Goal: Task Accomplishment & Management: Use online tool/utility

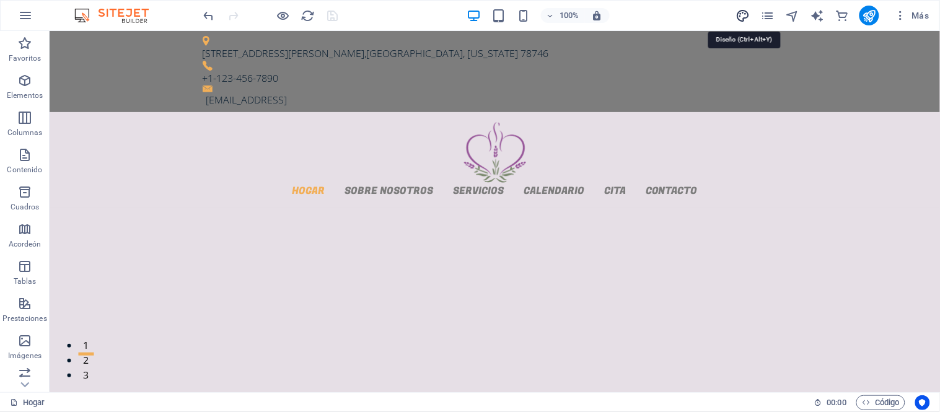
click at [746, 14] on icon "diseño" at bounding box center [743, 16] width 14 height 14
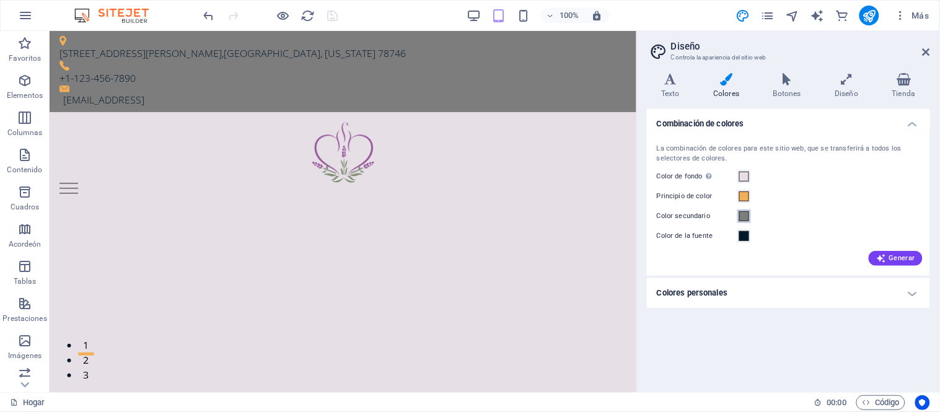
click at [744, 215] on span at bounding box center [744, 216] width 10 height 10
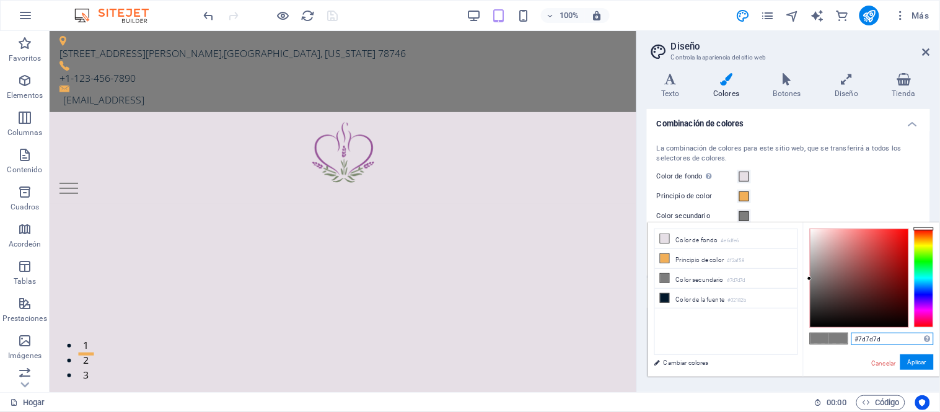
drag, startPoint x: 892, startPoint y: 339, endPoint x: 833, endPoint y: 338, distance: 58.9
click at [833, 338] on div "#7d7d7d Formatos soportados #0852ed rgb(8, 82, 237) rgba(8, 82, 237, 90%) hsv(2…" at bounding box center [871, 389] width 137 height 334
click at [863, 342] on input "#7d7d7d" at bounding box center [892, 339] width 82 height 12
drag, startPoint x: 861, startPoint y: 341, endPoint x: 939, endPoint y: 338, distance: 78.1
click at [939, 338] on div "#7d7d7d Formatos soportados #0852ed rgb(8, 82, 237) rgba(8, 82, 237, 90%) hsv(2…" at bounding box center [871, 389] width 137 height 334
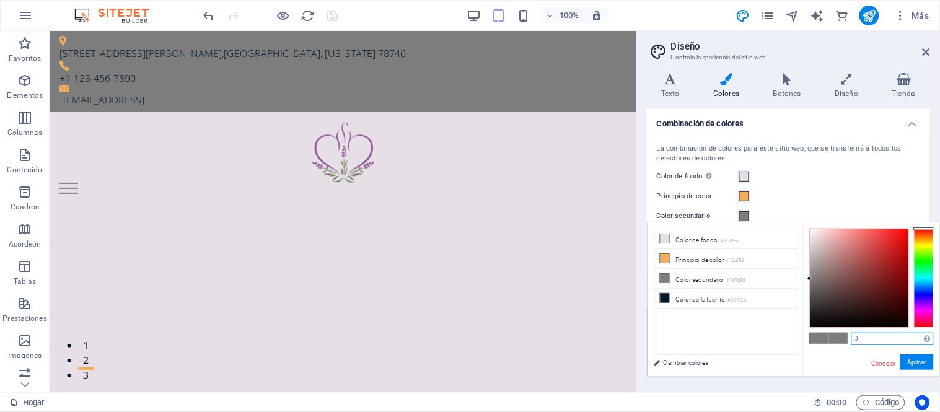
paste input "7d8a6f"
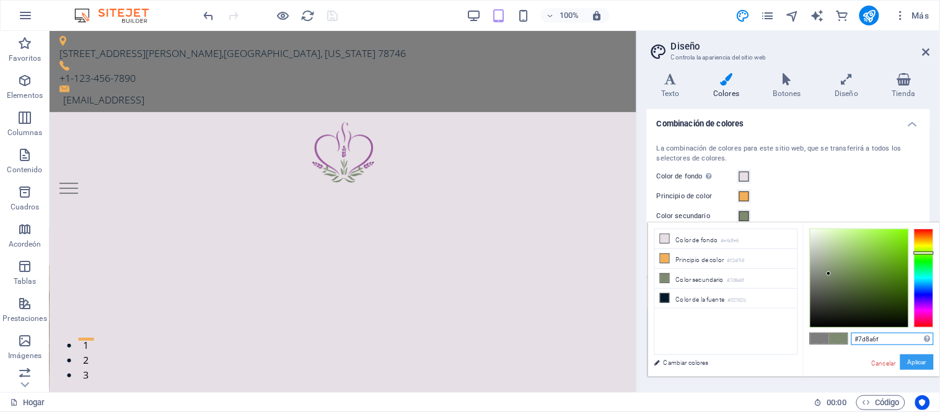
type input "#7d8a6f"
click at [915, 363] on font "Aplicar" at bounding box center [917, 362] width 19 height 7
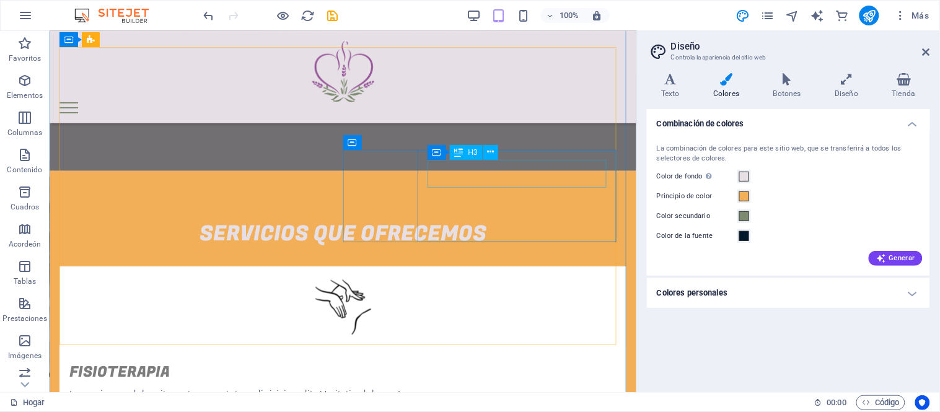
scroll to position [1239, 0]
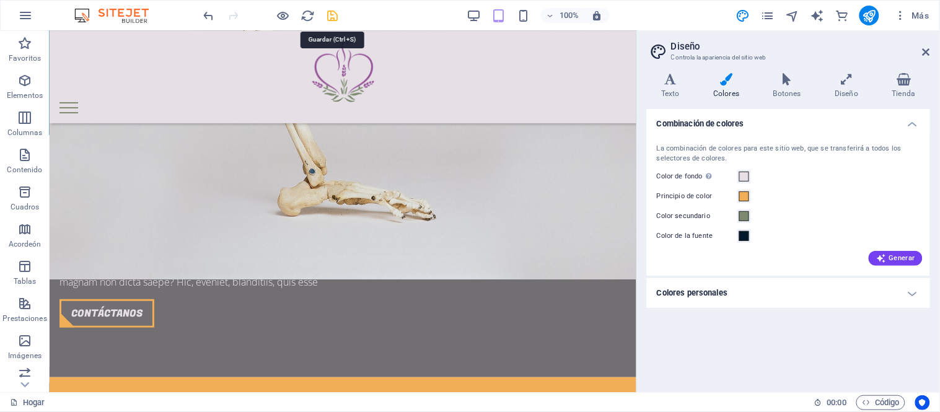
click at [336, 14] on icon "ahorrar" at bounding box center [333, 16] width 14 height 14
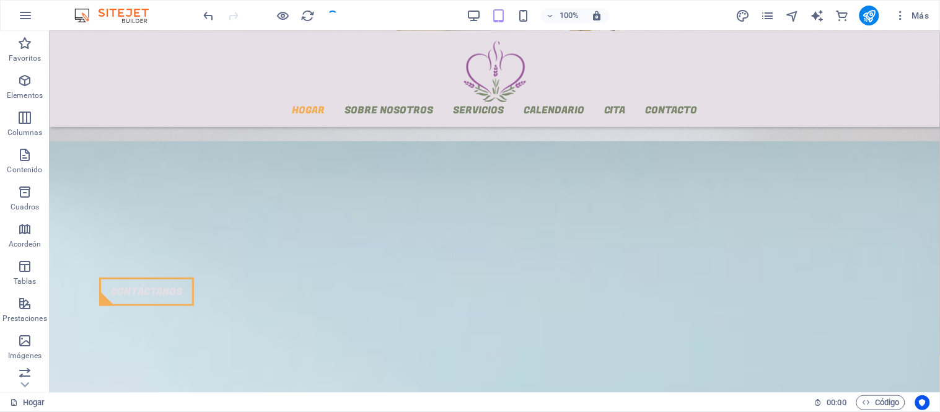
checkbox input "false"
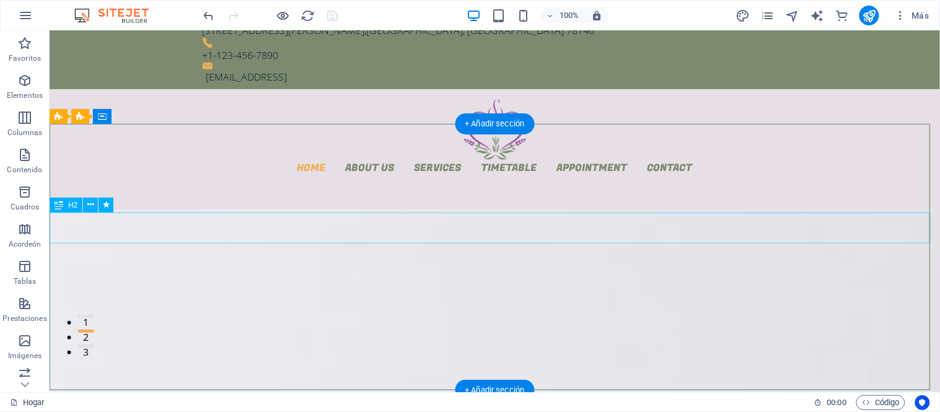
scroll to position [0, 0]
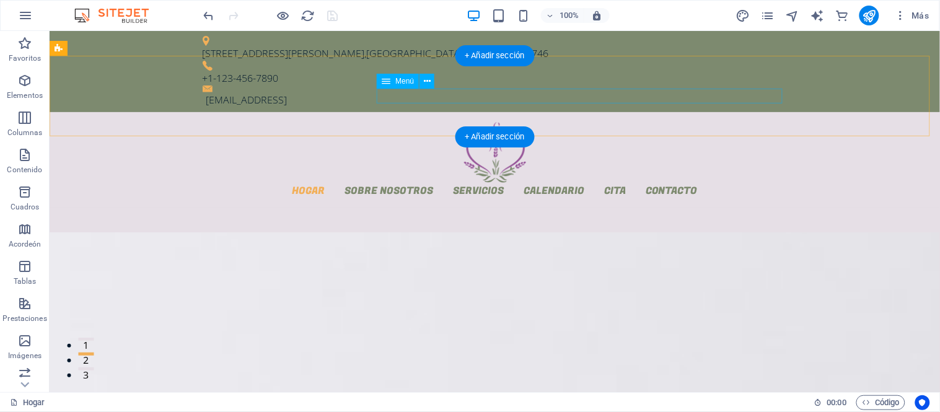
click at [460, 182] on nav "Hogar Sobre nosotros Servicios Calendario Cita Contacto" at bounding box center [494, 189] width 585 height 15
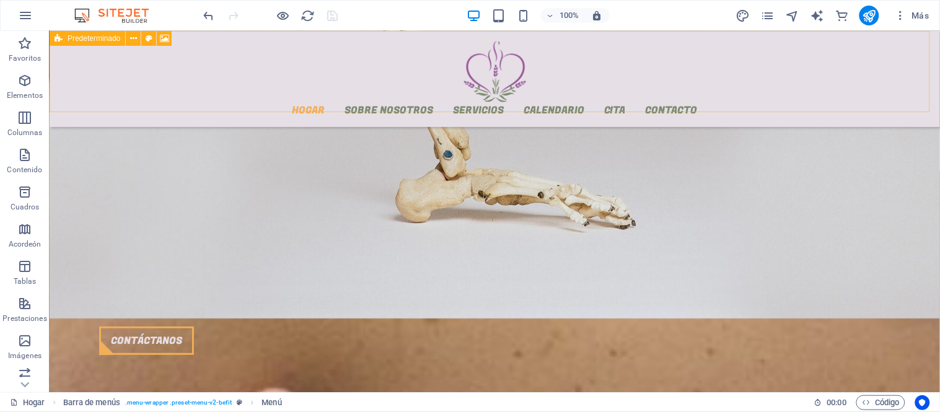
scroll to position [1446, 0]
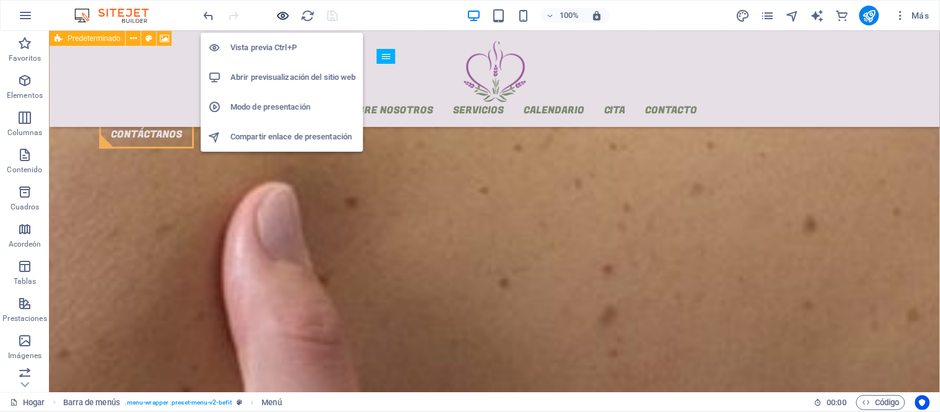
click at [287, 12] on icon "button" at bounding box center [283, 16] width 14 height 14
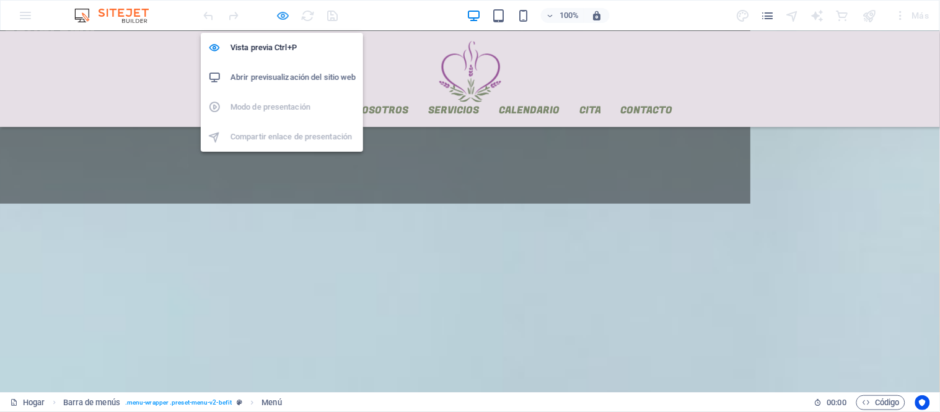
scroll to position [1441, 0]
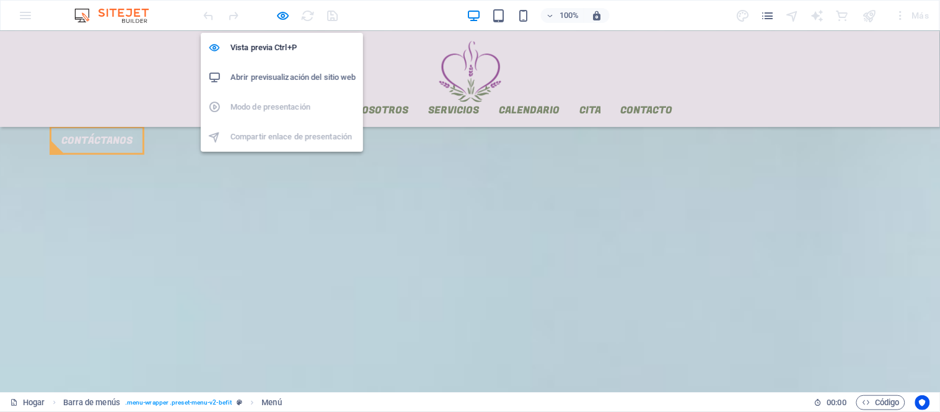
click at [293, 72] on font "Abrir previsualización del sitio web" at bounding box center [293, 76] width 125 height 9
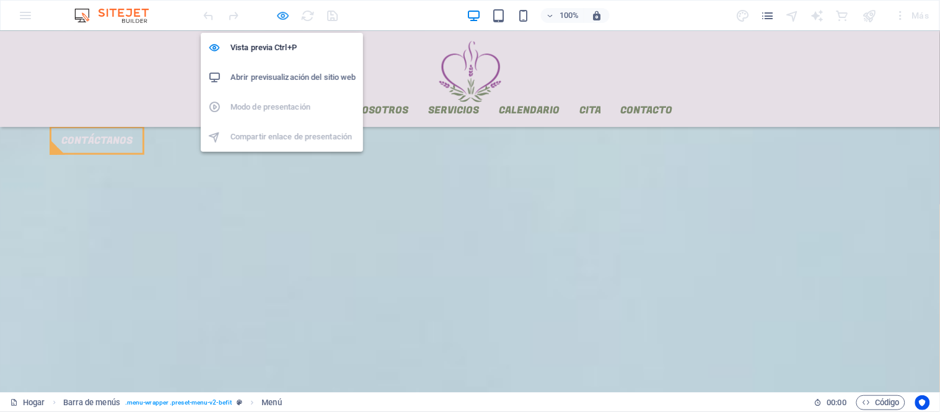
click at [286, 14] on icon "button" at bounding box center [283, 16] width 14 height 14
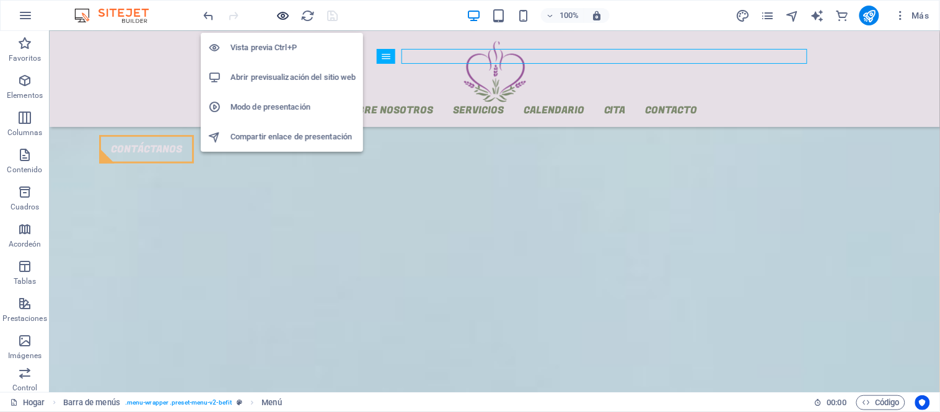
scroll to position [1446, 0]
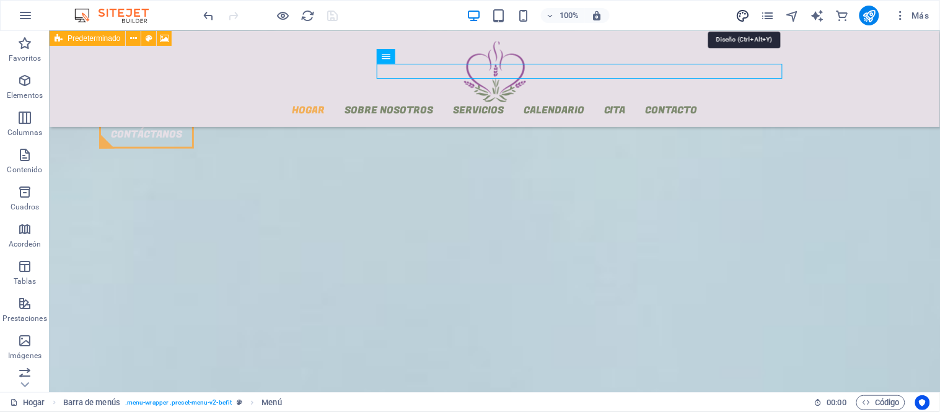
click at [740, 11] on icon "diseño" at bounding box center [743, 16] width 14 height 14
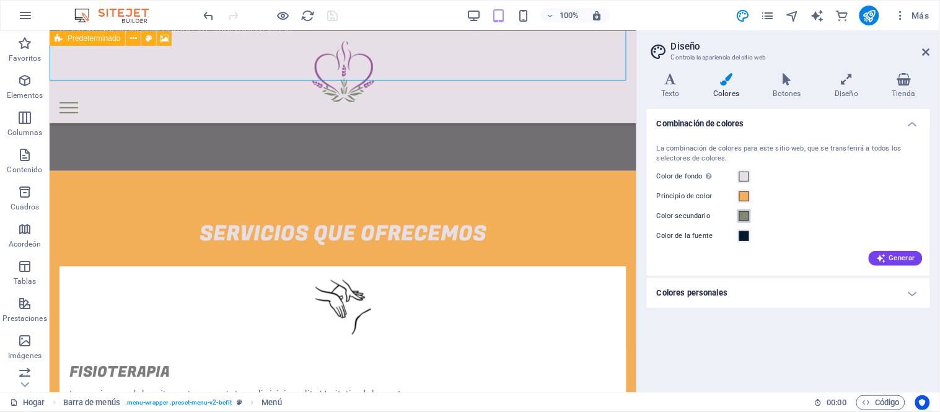
scroll to position [1316, 0]
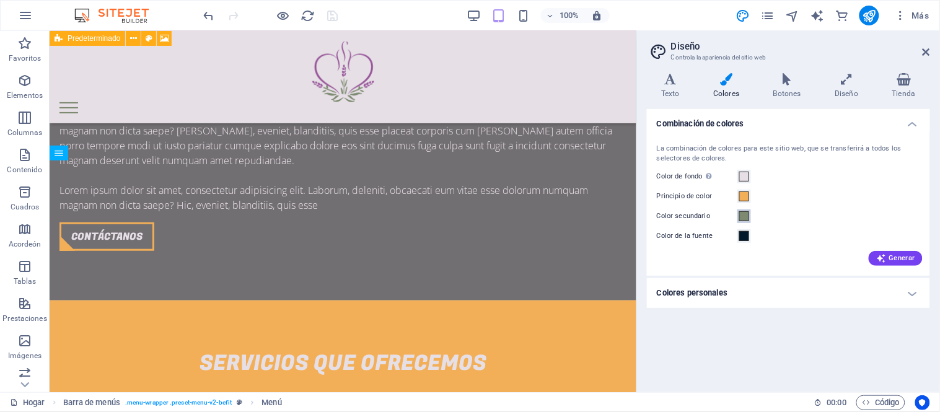
click at [740, 217] on span at bounding box center [744, 216] width 10 height 10
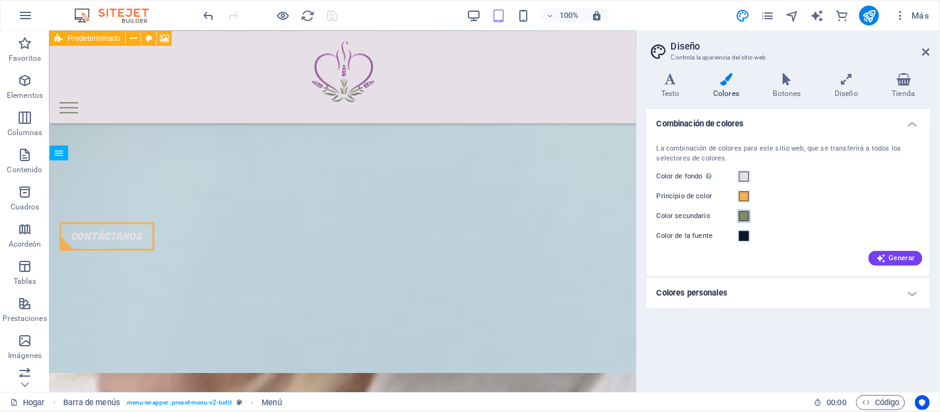
click at [740, 217] on span at bounding box center [744, 216] width 10 height 10
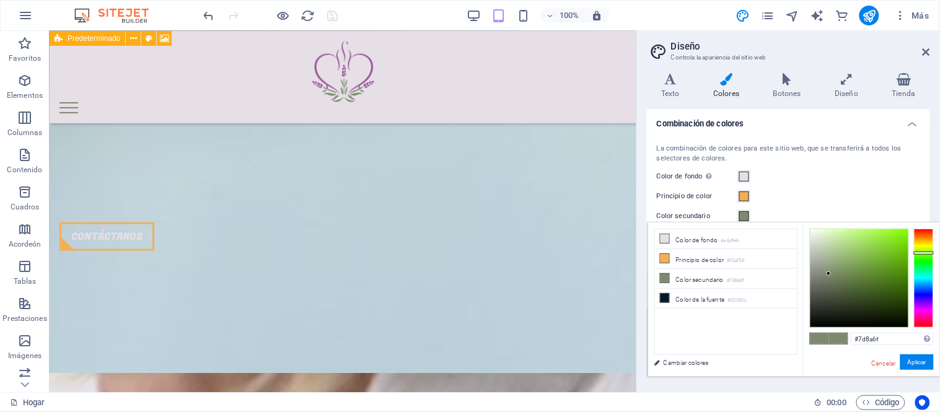
click at [740, 217] on span at bounding box center [744, 216] width 10 height 10
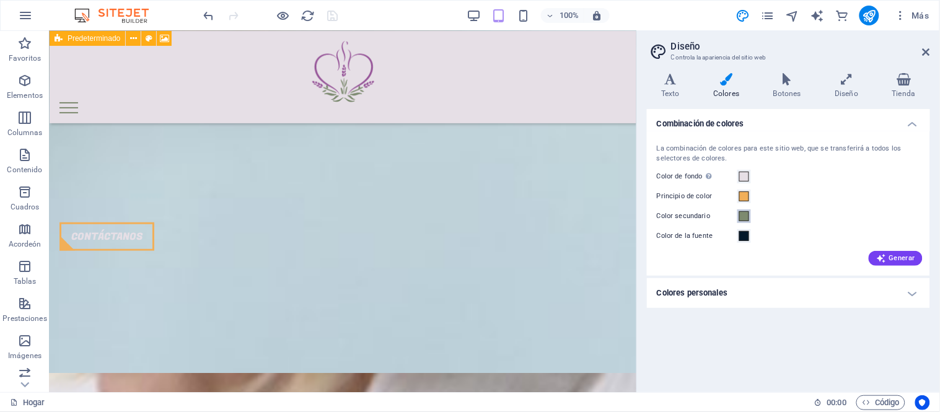
click at [740, 217] on span at bounding box center [744, 216] width 10 height 10
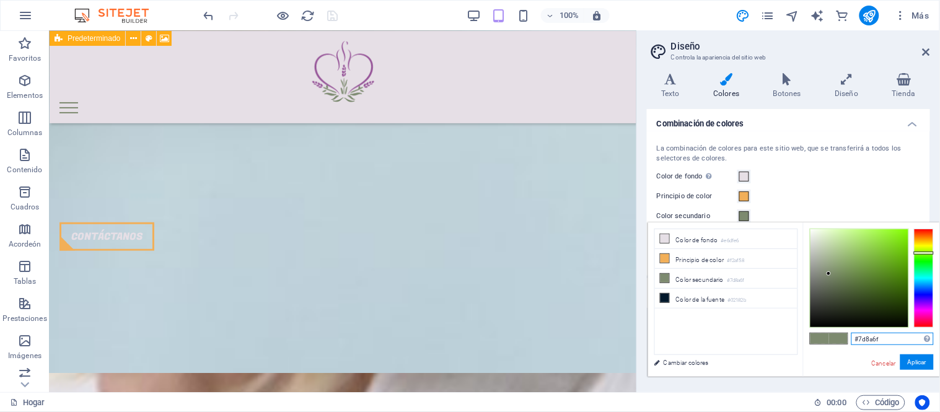
drag, startPoint x: 882, startPoint y: 340, endPoint x: 827, endPoint y: 340, distance: 55.1
click at [827, 340] on div "#7d8a6f Formatos soportados #0852ed rgb(8, 82, 237) rgba(8, 82, 237, 90%) hsv(2…" at bounding box center [871, 389] width 137 height 334
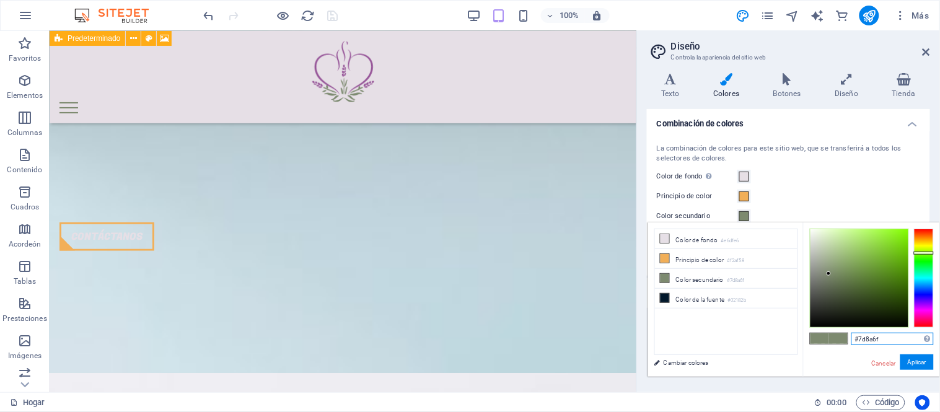
click at [863, 338] on input "#7d8a6f" at bounding box center [892, 339] width 82 height 12
click at [883, 333] on input "#7d8a6f" at bounding box center [892, 339] width 82 height 12
drag, startPoint x: 881, startPoint y: 333, endPoint x: 859, endPoint y: 339, distance: 21.8
click at [859, 339] on input "#7d8a6f" at bounding box center [892, 339] width 82 height 12
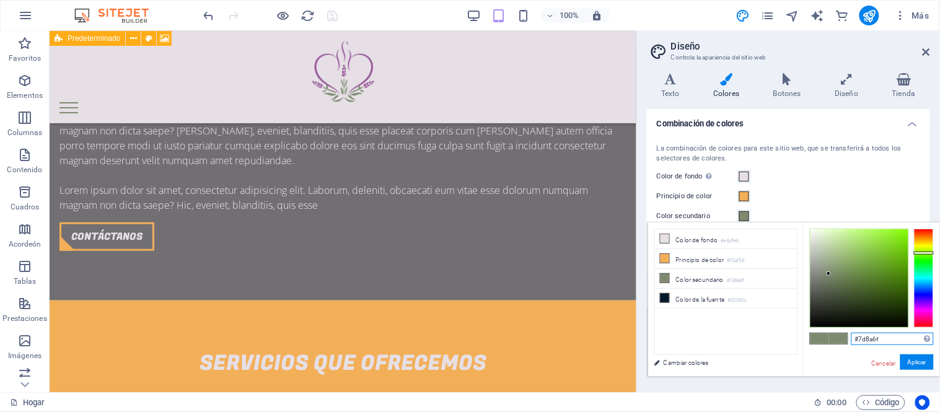
paste input "D8A6F"
type input "#7d8a6f"
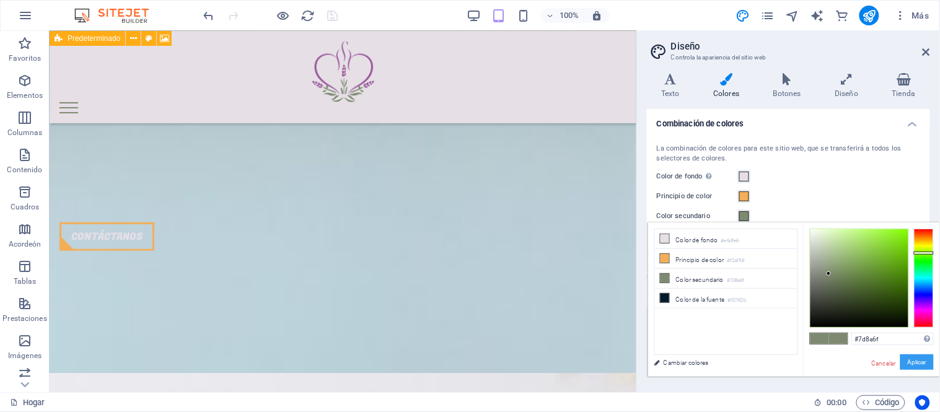
click at [908, 360] on font "Aplicar" at bounding box center [917, 362] width 19 height 7
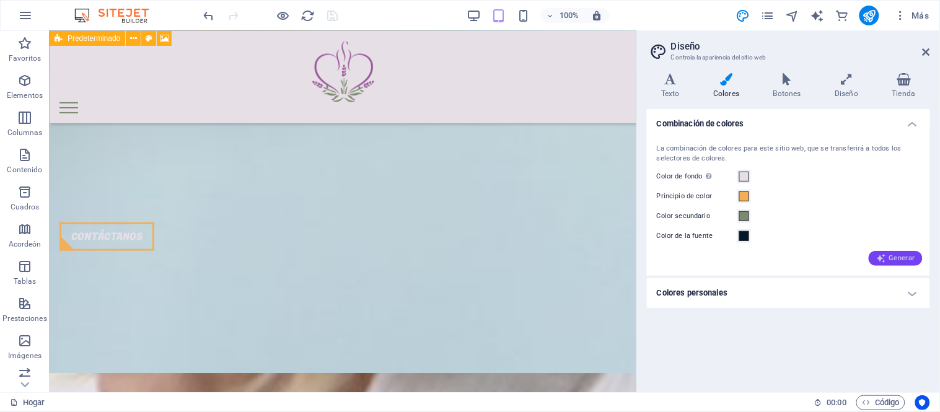
click at [897, 257] on font "Generar" at bounding box center [902, 258] width 26 height 8
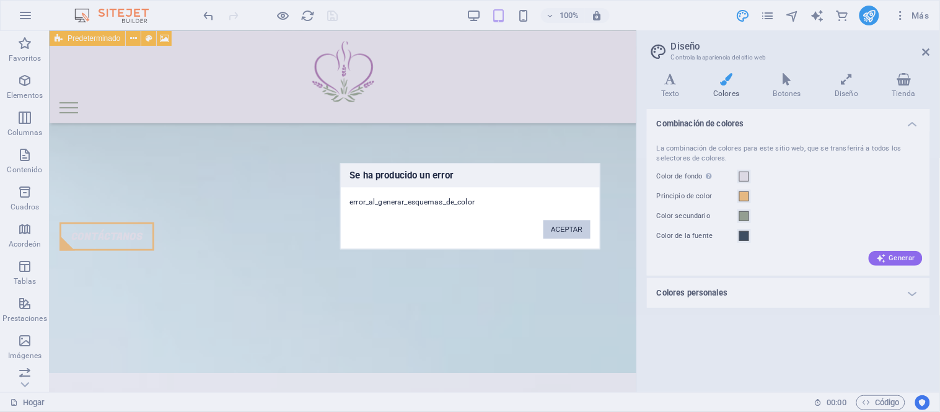
click at [576, 224] on button "ACEPTAR" at bounding box center [566, 229] width 46 height 19
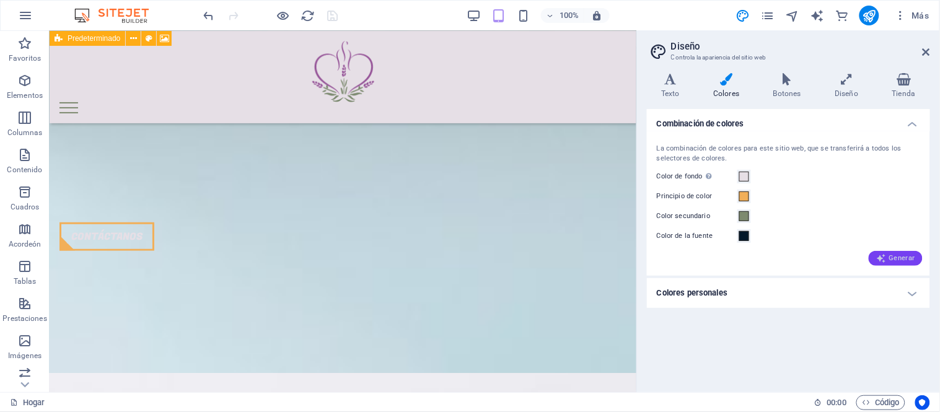
click at [894, 258] on font "Generar" at bounding box center [902, 258] width 26 height 8
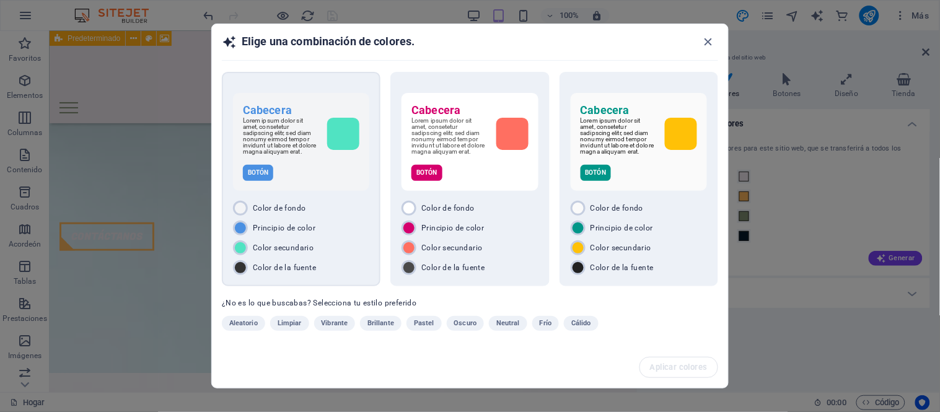
click at [319, 199] on div "Cabecera Lorem ipsum dolor sit amet, consetetur sadipscing elitr, sed diam nonu…" at bounding box center [301, 179] width 159 height 214
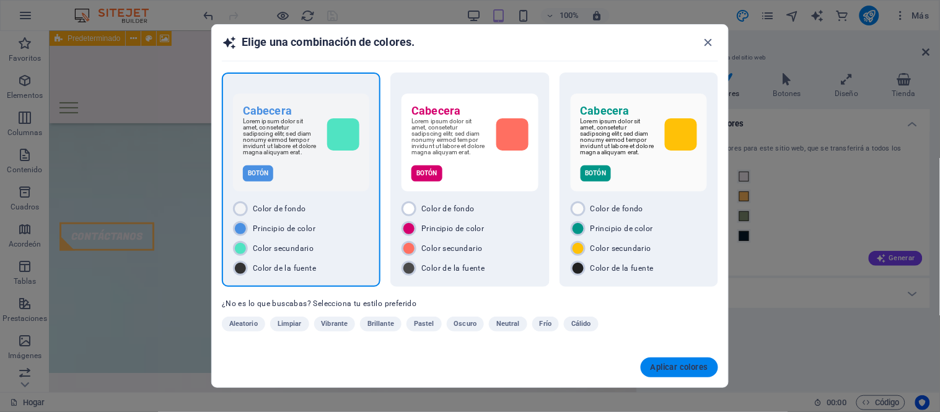
click at [677, 372] on font "Aplicar colores" at bounding box center [680, 367] width 58 height 10
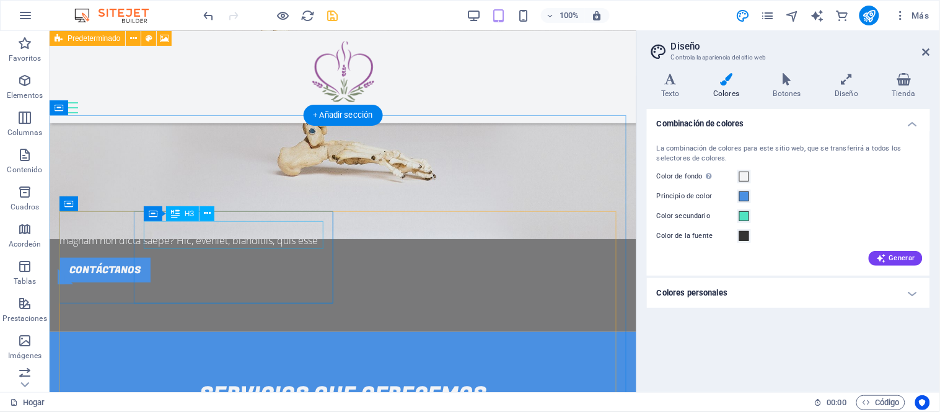
scroll to position [1175, 0]
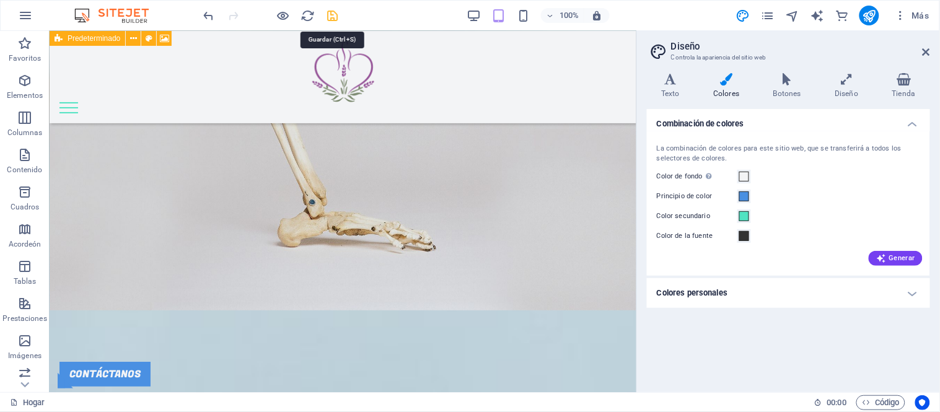
click at [332, 16] on icon "ahorrar" at bounding box center [333, 16] width 14 height 14
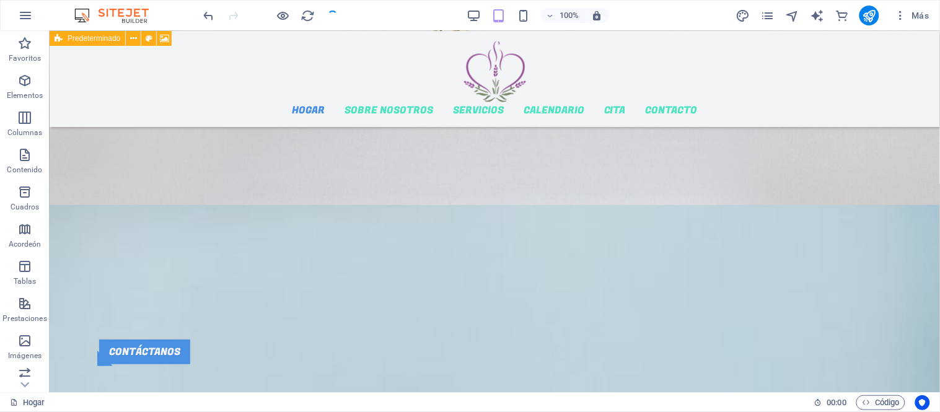
checkbox input "false"
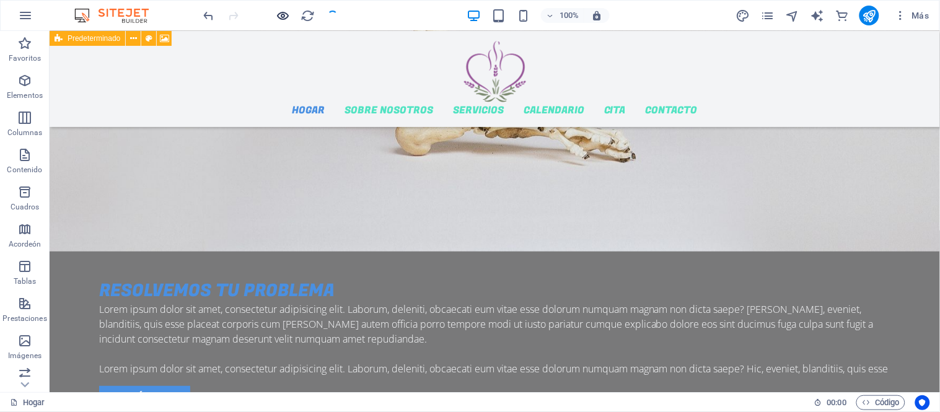
scroll to position [1222, 0]
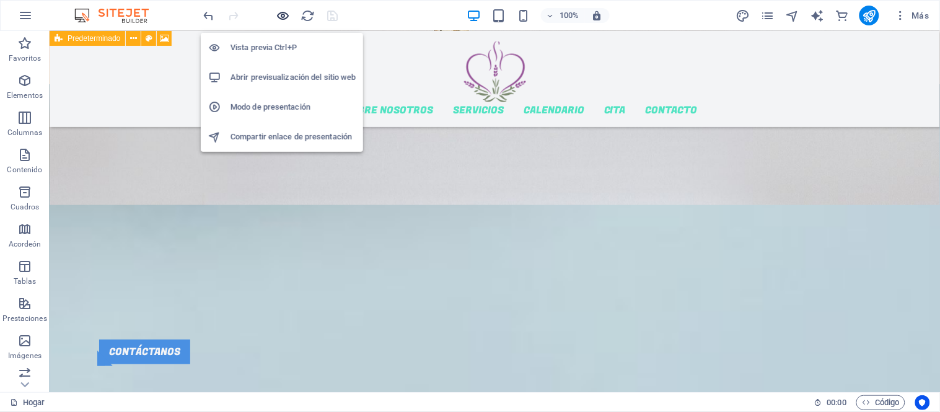
click at [285, 15] on icon "button" at bounding box center [283, 16] width 14 height 14
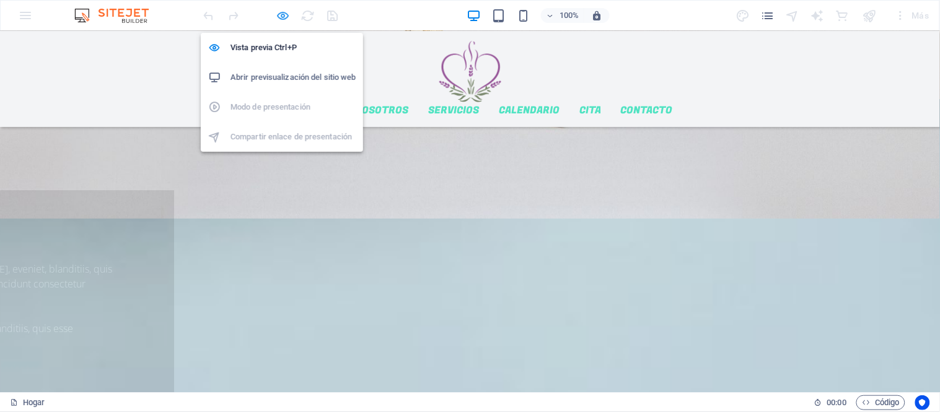
scroll to position [1217, 0]
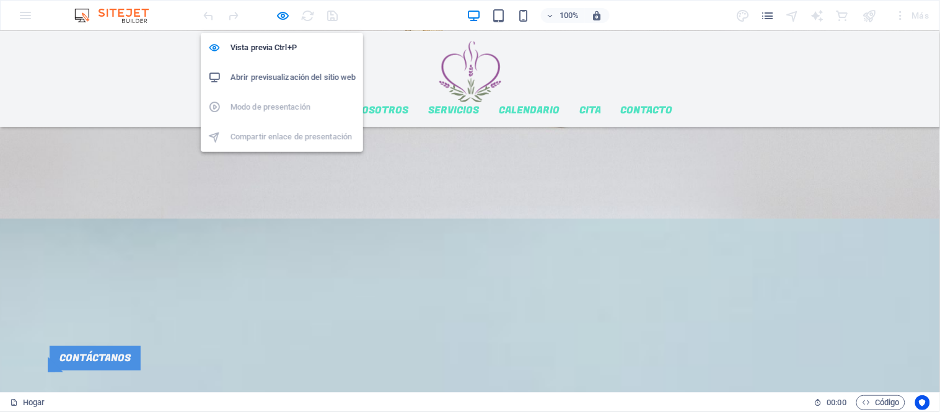
click at [279, 77] on h6 "Abrir previsualización del sitio web" at bounding box center [293, 77] width 125 height 15
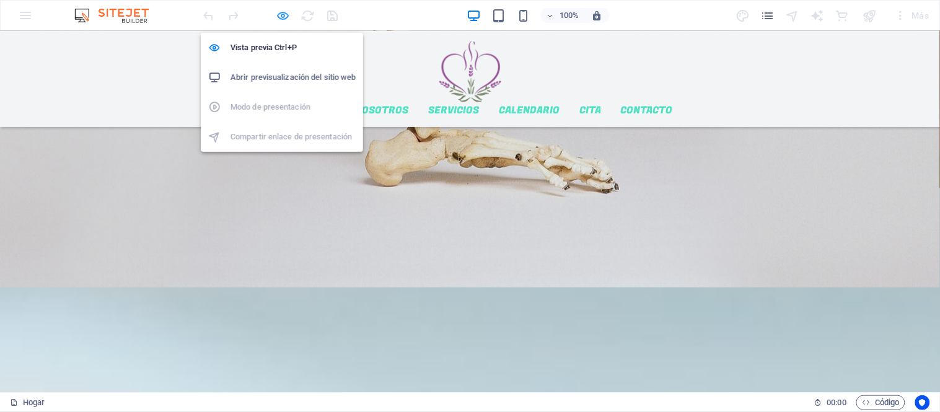
click at [279, 17] on icon "button" at bounding box center [283, 16] width 14 height 14
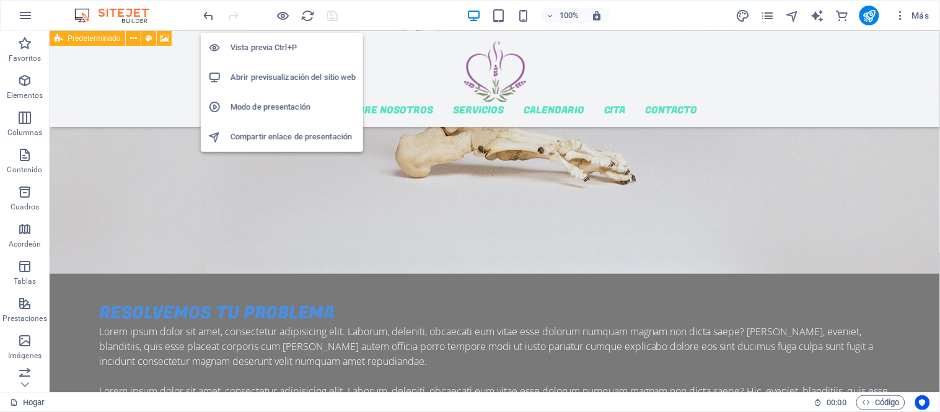
scroll to position [1153, 0]
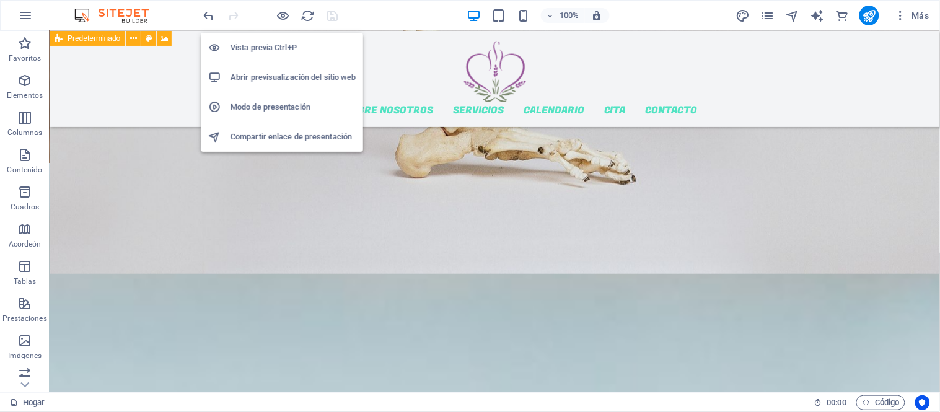
click at [274, 79] on font "Abrir previsualización del sitio web" at bounding box center [293, 76] width 125 height 9
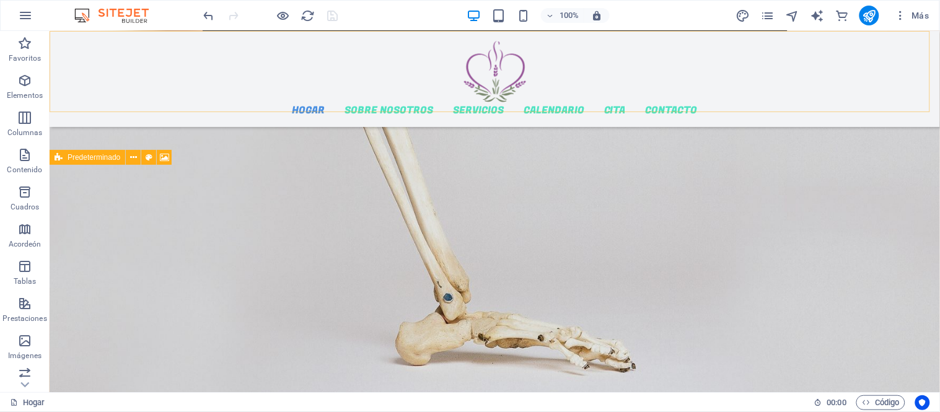
scroll to position [602, 0]
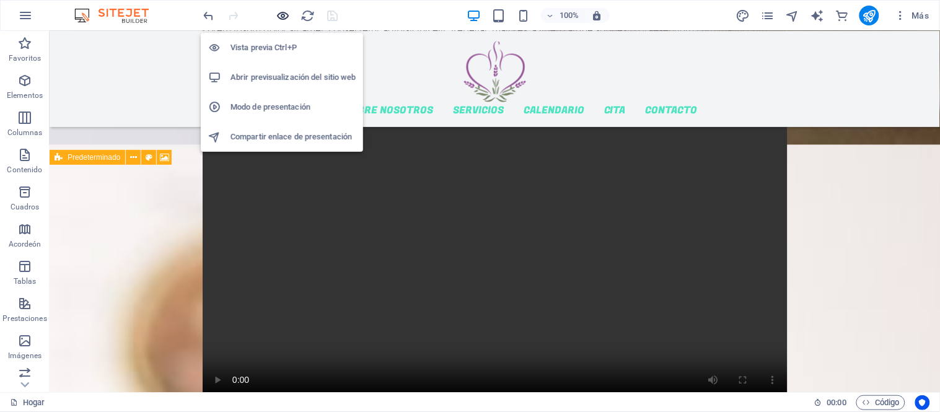
click at [284, 15] on icon "button" at bounding box center [283, 16] width 14 height 14
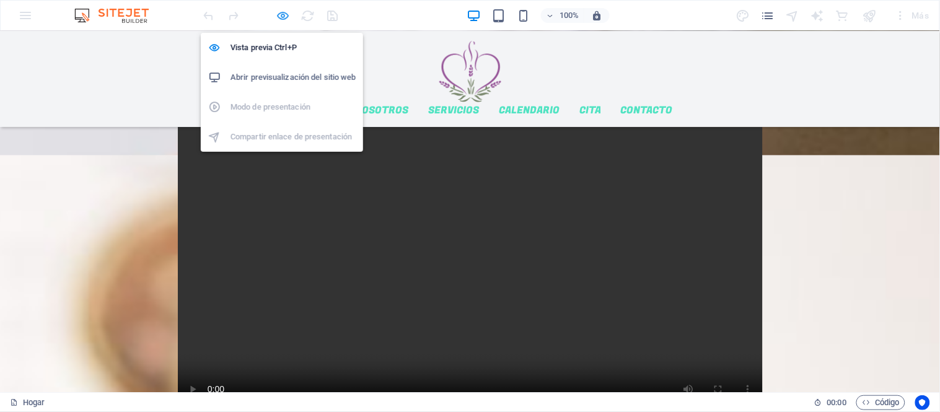
scroll to position [611, 0]
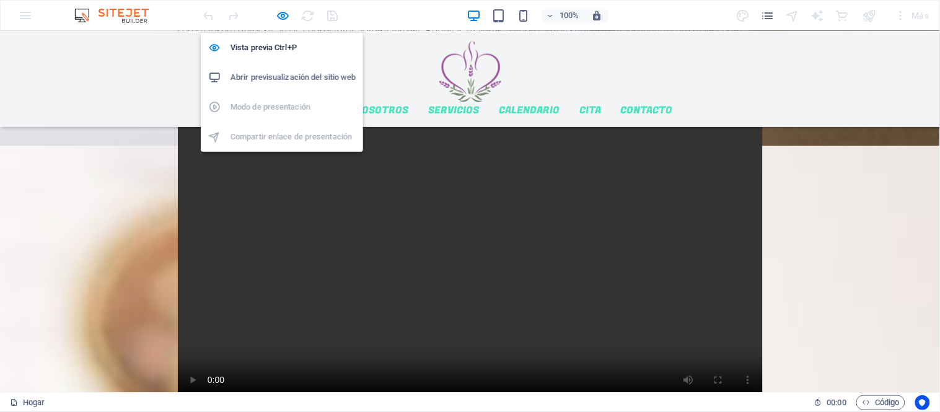
click at [290, 74] on font "Abrir previsualización del sitio web" at bounding box center [293, 76] width 125 height 9
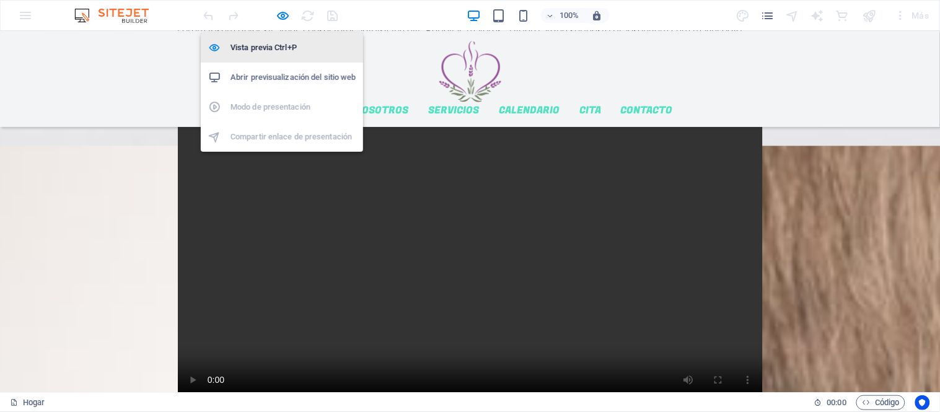
click at [265, 45] on font "Vista previa Ctrl+P" at bounding box center [264, 47] width 66 height 9
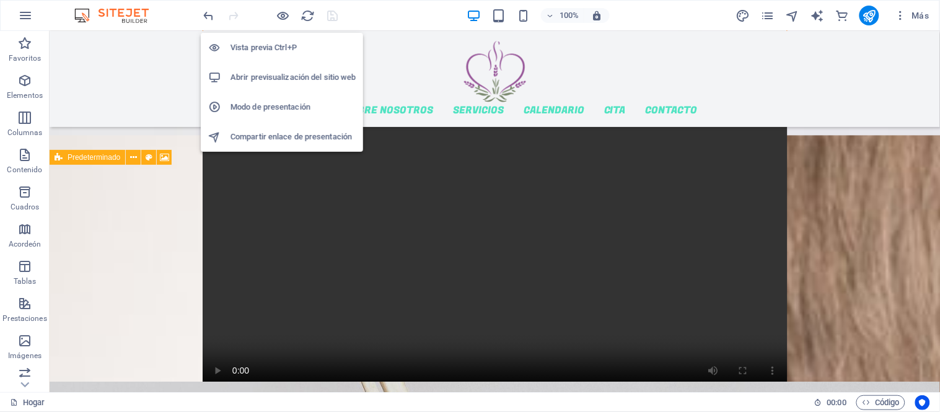
scroll to position [602, 0]
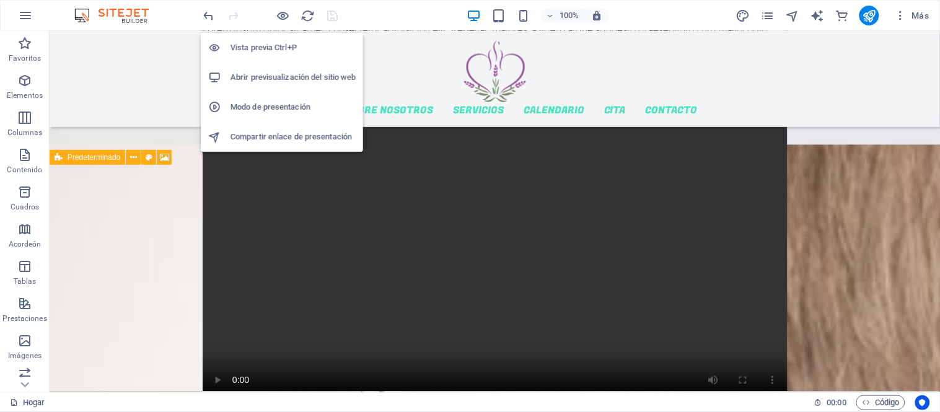
click at [265, 46] on font "Vista previa Ctrl+P" at bounding box center [264, 47] width 66 height 9
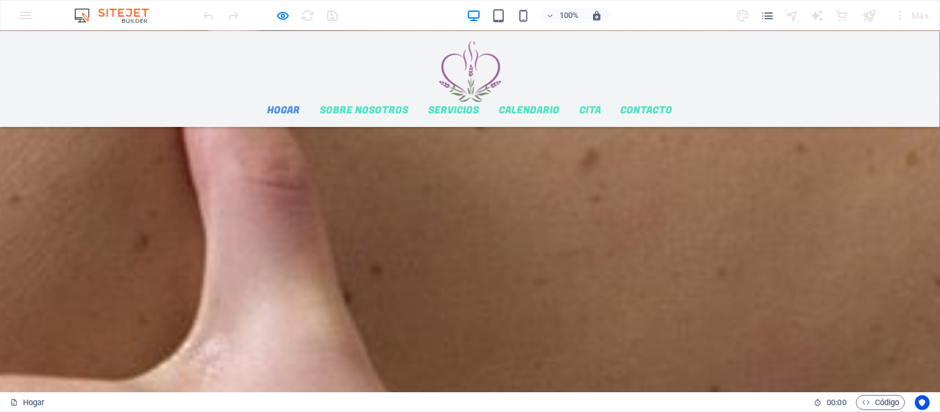
scroll to position [1627, 0]
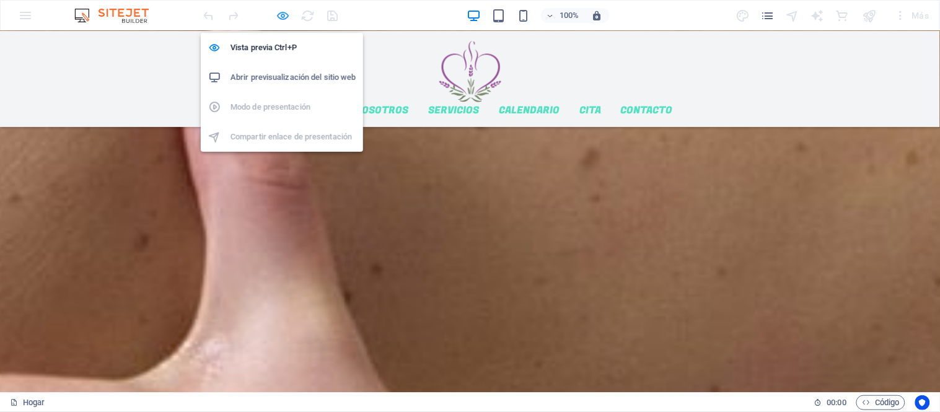
click at [279, 14] on icon "button" at bounding box center [283, 16] width 14 height 14
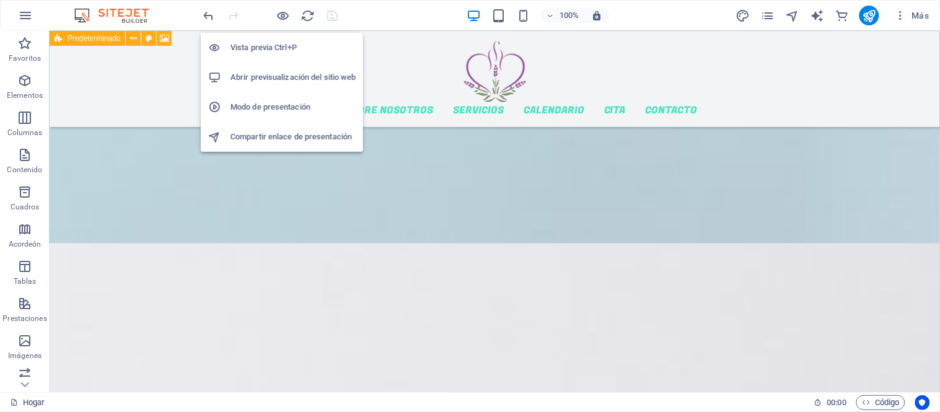
scroll to position [1632, 0]
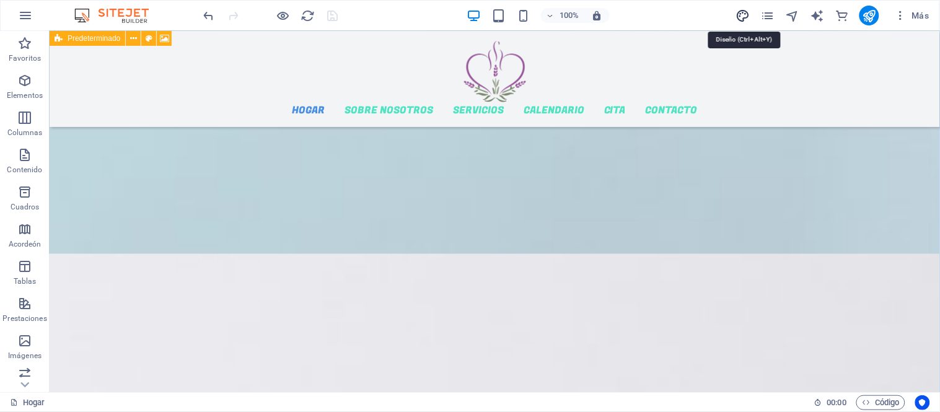
click at [745, 14] on icon "diseño" at bounding box center [743, 16] width 14 height 14
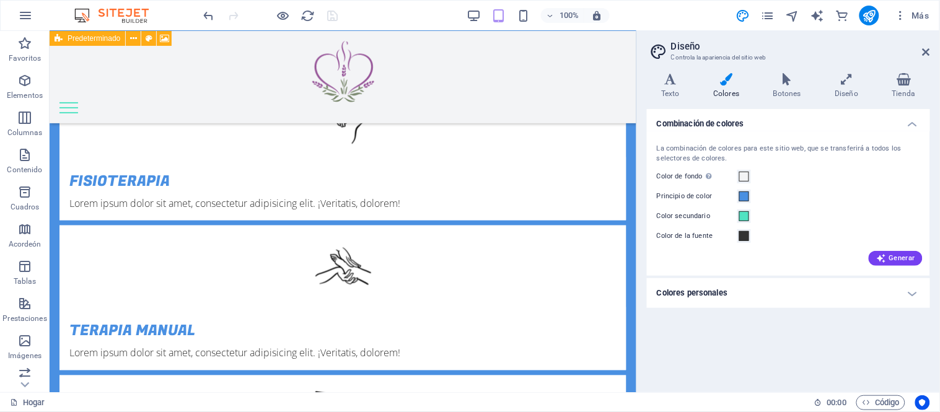
scroll to position [1862, 0]
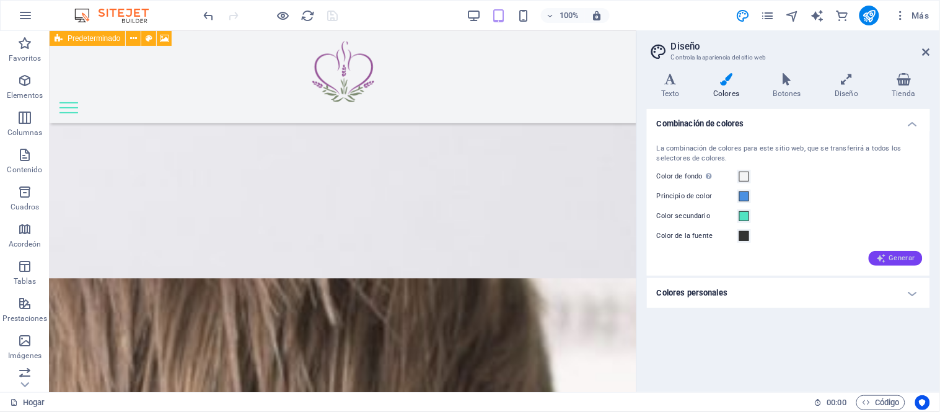
click at [895, 259] on font "Generar" at bounding box center [902, 258] width 26 height 8
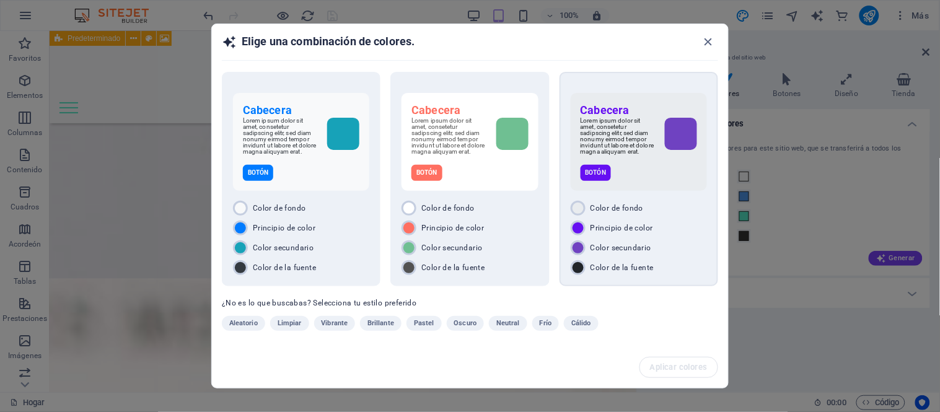
click at [646, 174] on div "Botón" at bounding box center [639, 173] width 116 height 16
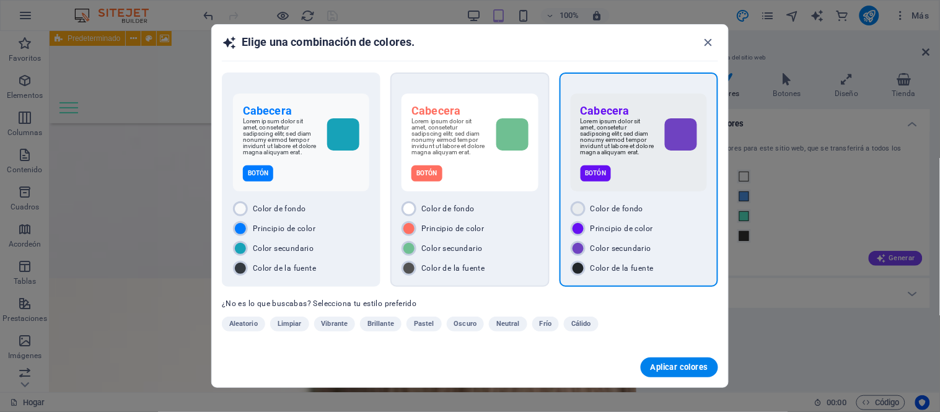
click at [469, 150] on font "Lorem ipsum dolor sit amet, consetetur sadipscing elitr, sed diam nonumy eirmod…" at bounding box center [448, 137] width 74 height 38
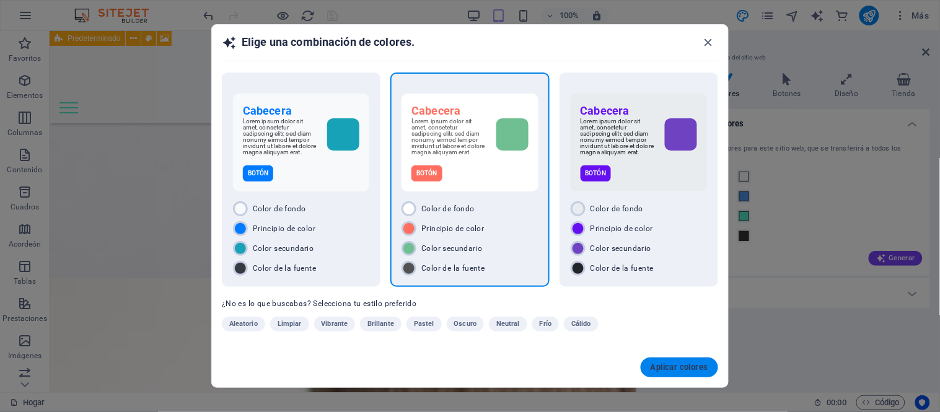
click at [680, 366] on font "Aplicar colores" at bounding box center [680, 366] width 58 height 9
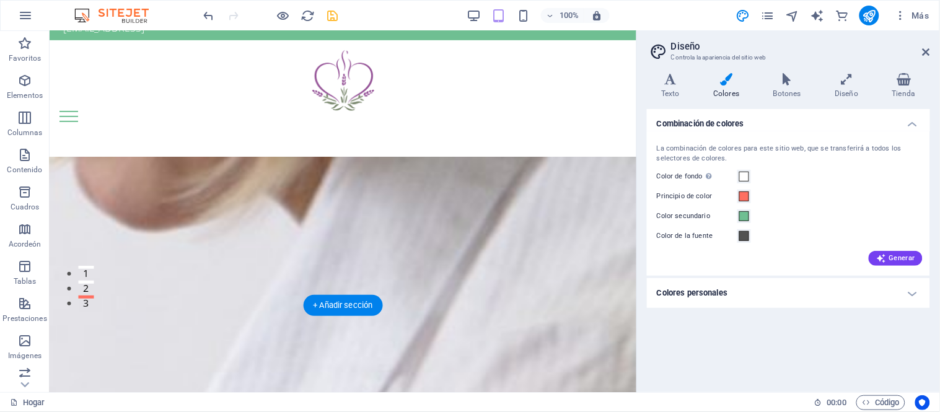
scroll to position [0, 0]
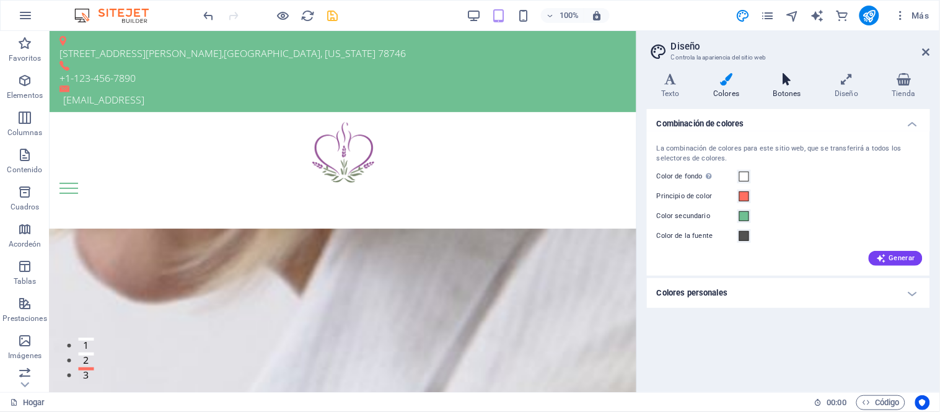
click at [784, 83] on icon at bounding box center [787, 79] width 57 height 12
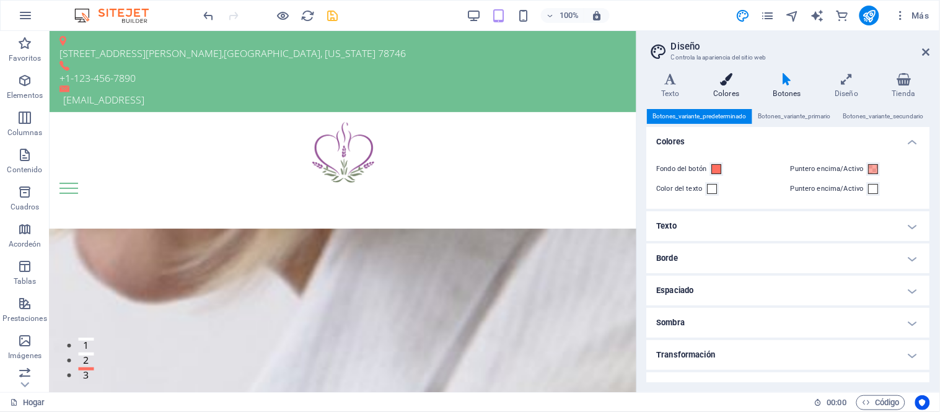
click at [727, 82] on icon at bounding box center [726, 79] width 55 height 12
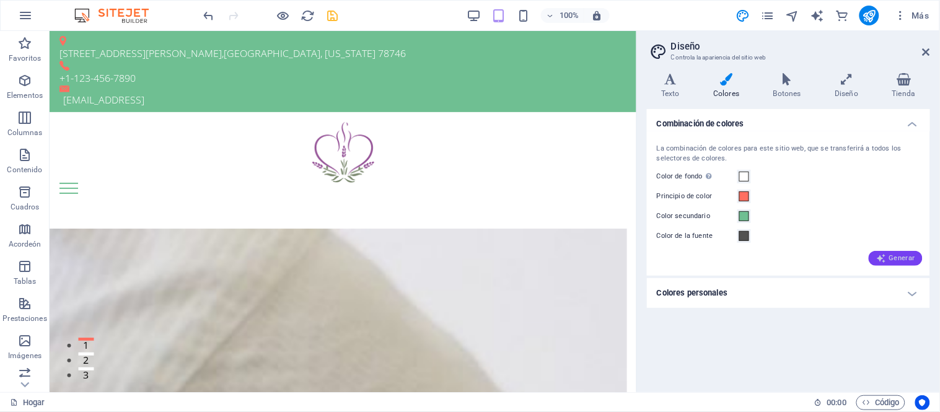
click at [894, 261] on span "Generar" at bounding box center [895, 258] width 39 height 10
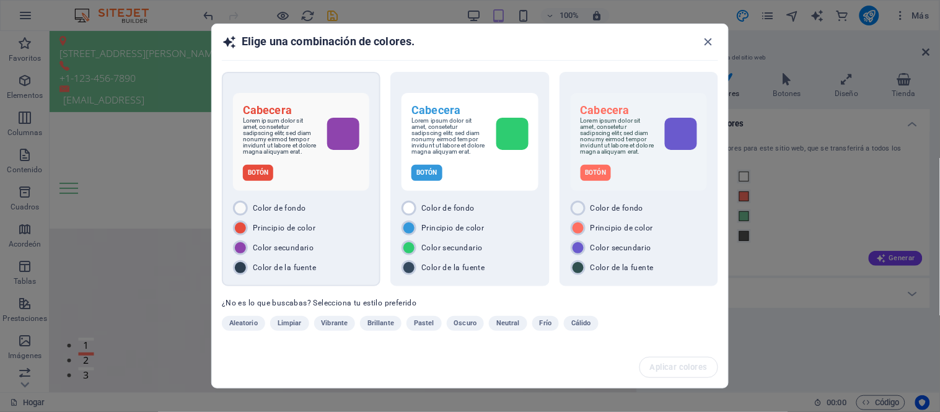
click at [302, 152] on font "Lorem ipsum dolor sit amet, consetetur sadipscing elitr, sed diam nonumy eirmod…" at bounding box center [280, 136] width 74 height 38
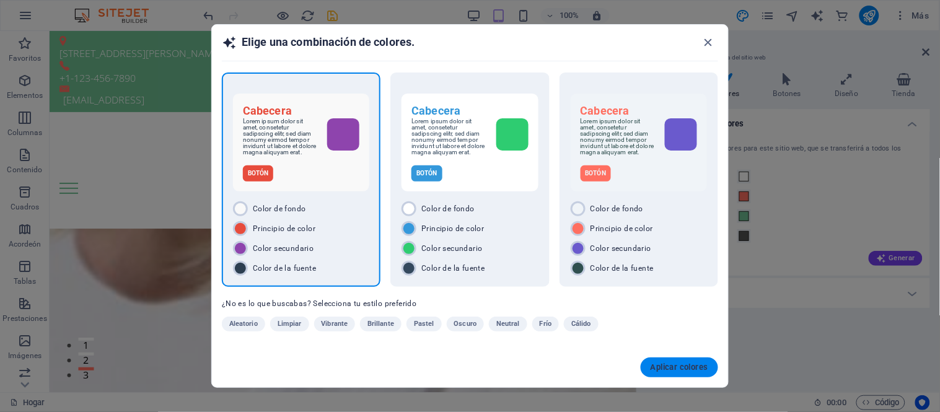
click at [674, 367] on font "Aplicar colores" at bounding box center [680, 366] width 58 height 9
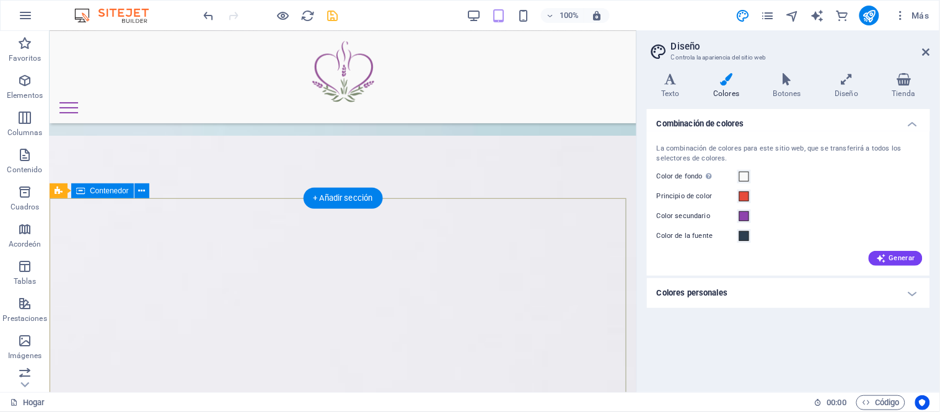
scroll to position [1583, 0]
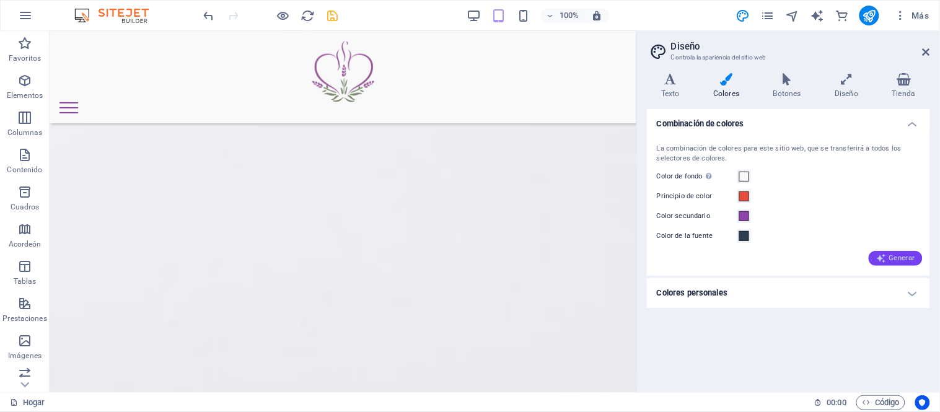
click at [891, 259] on font "Generar" at bounding box center [902, 258] width 26 height 8
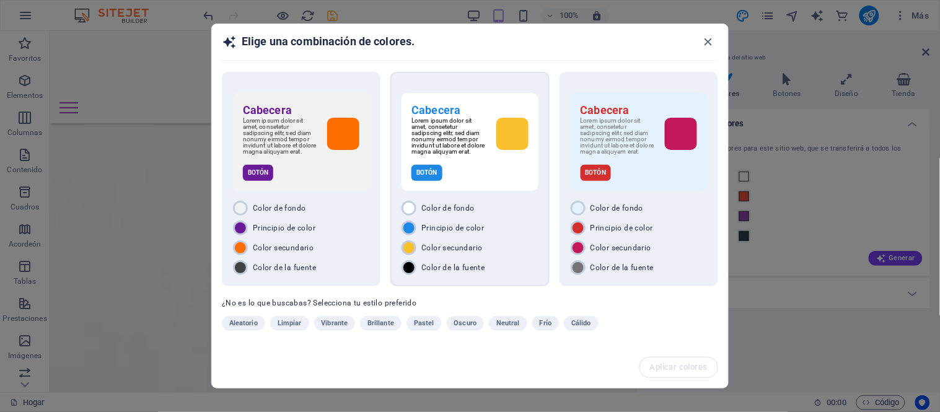
click at [488, 178] on div "Botón" at bounding box center [469, 173] width 116 height 16
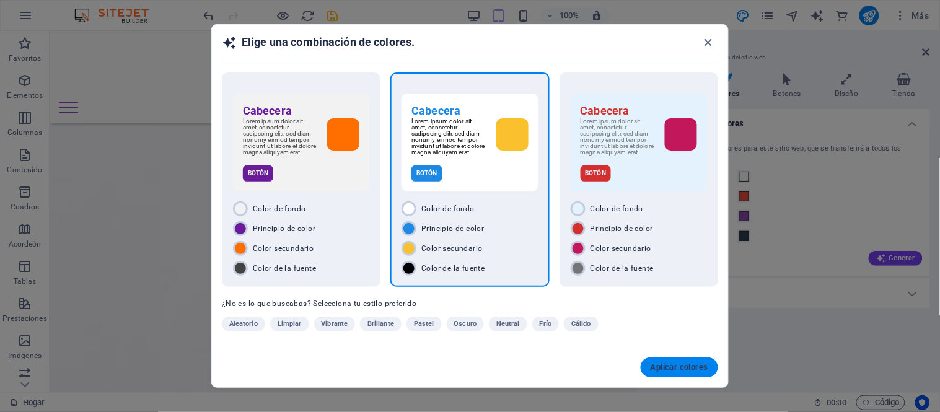
click at [677, 362] on button "Aplicar colores" at bounding box center [679, 368] width 77 height 20
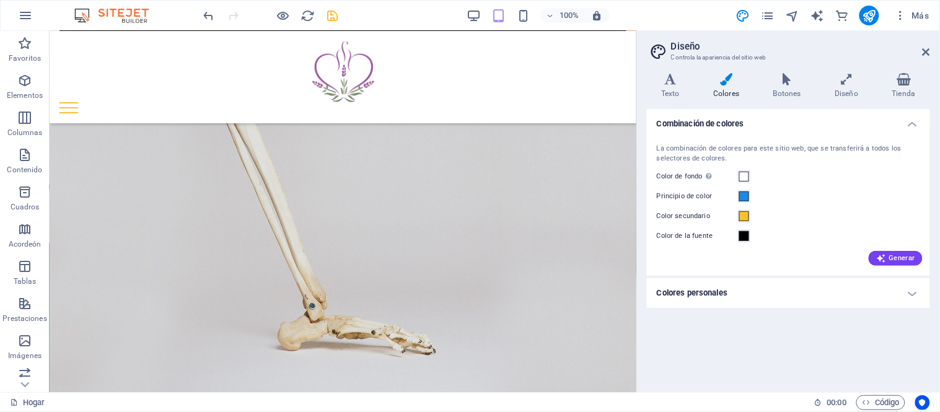
scroll to position [826, 0]
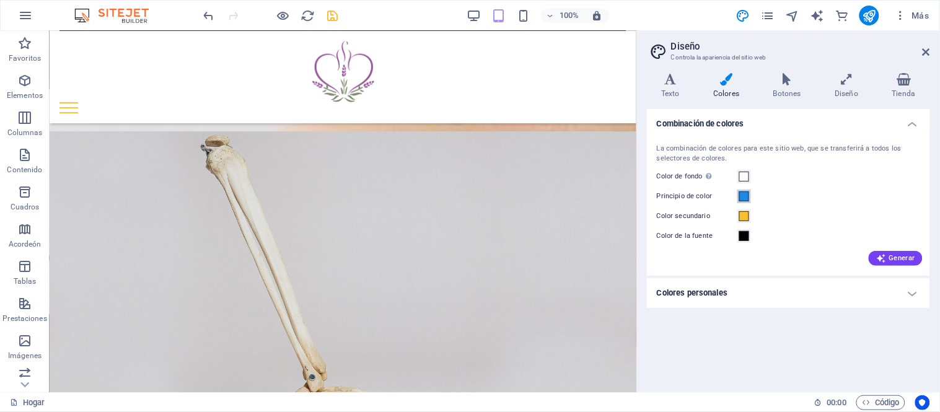
click at [745, 196] on span at bounding box center [744, 196] width 10 height 10
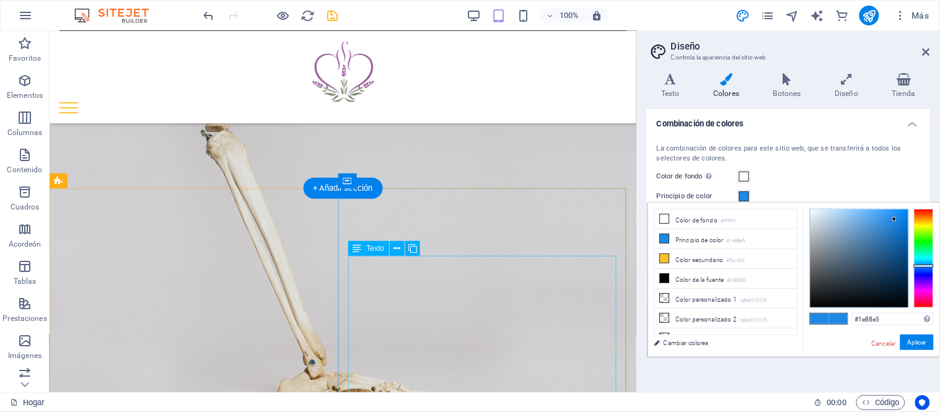
scroll to position [757, 0]
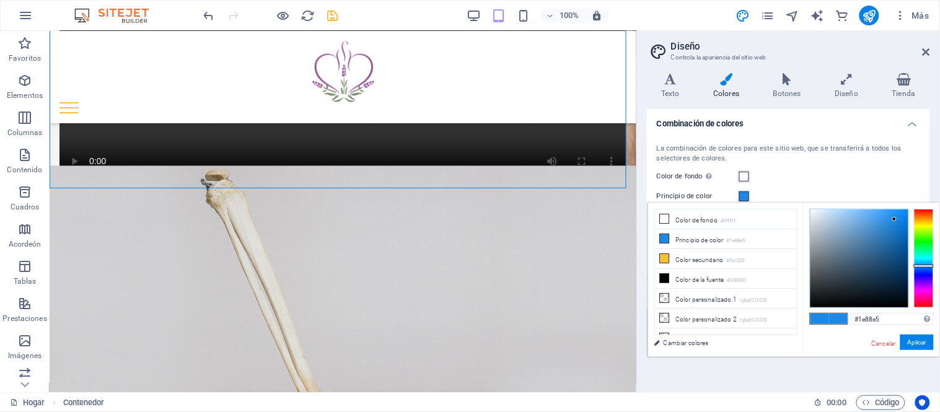
click at [914, 125] on h4 "Combinación de colores" at bounding box center [788, 120] width 283 height 22
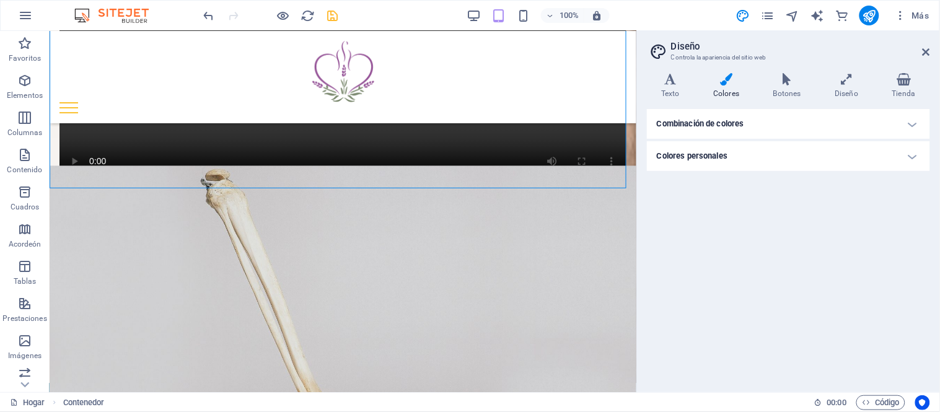
click at [914, 125] on h4 "Combinación de colores" at bounding box center [788, 124] width 283 height 30
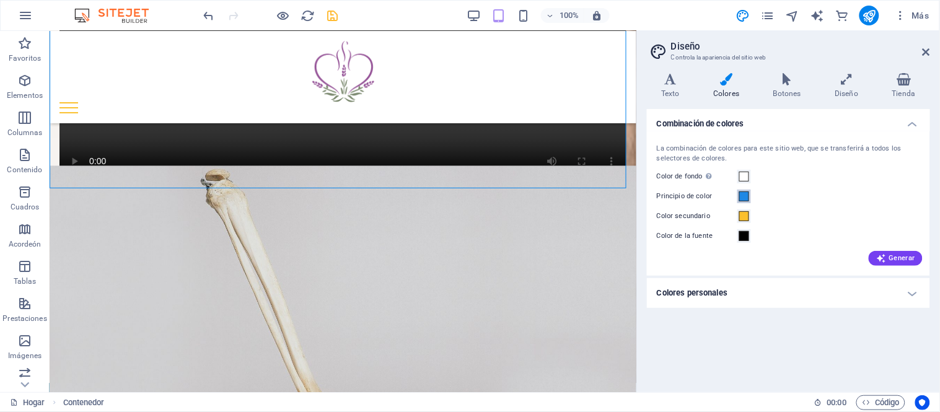
click at [745, 194] on span at bounding box center [744, 196] width 10 height 10
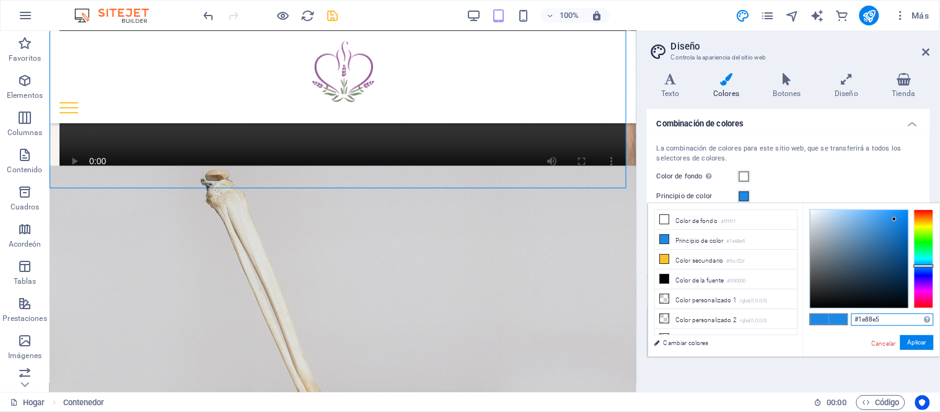
drag, startPoint x: 889, startPoint y: 317, endPoint x: 798, endPoint y: 317, distance: 90.5
click at [798, 317] on div "menos Color de fondo #ffffff Principio de color #1e88e5 Color secundario #fbc02…" at bounding box center [794, 280] width 292 height 154
paste input "f2af58"
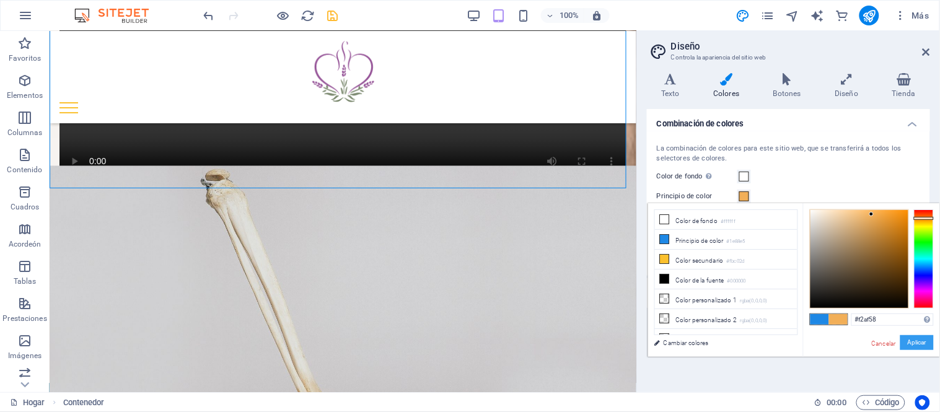
click at [914, 343] on font "Aplicar" at bounding box center [917, 342] width 19 height 7
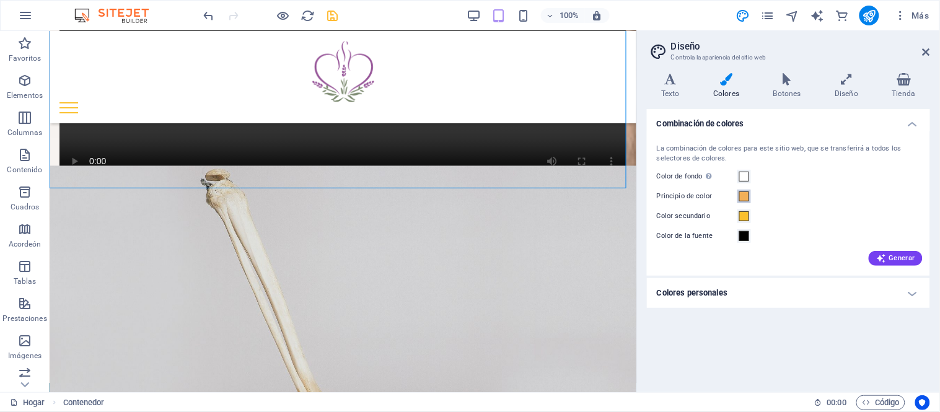
click at [744, 197] on span at bounding box center [744, 196] width 10 height 10
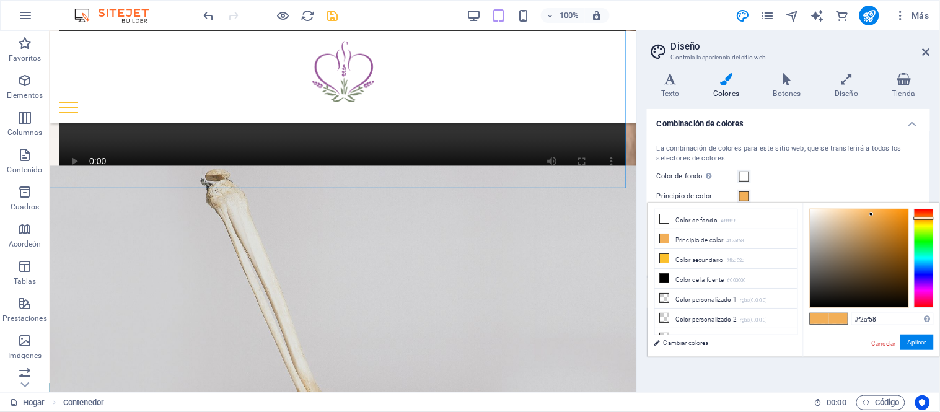
click at [701, 196] on font "Principio de color" at bounding box center [685, 196] width 56 height 8
click at [737, 196] on button "Principio de color" at bounding box center [744, 197] width 14 height 14
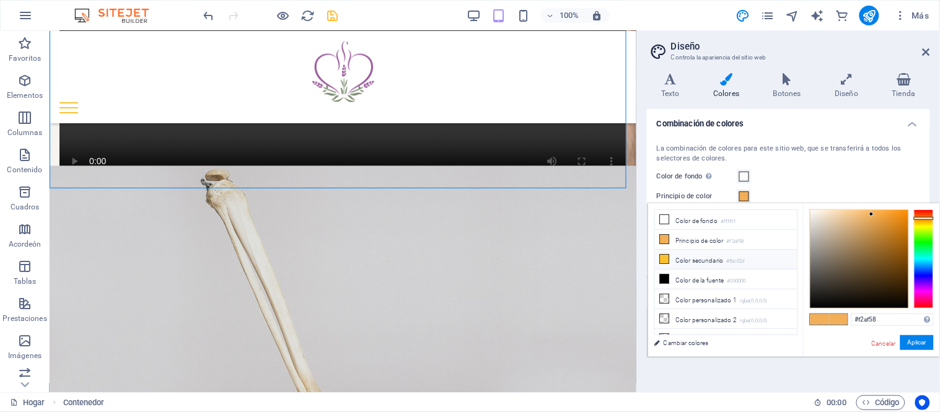
click at [705, 258] on font "Color secundario" at bounding box center [700, 260] width 48 height 7
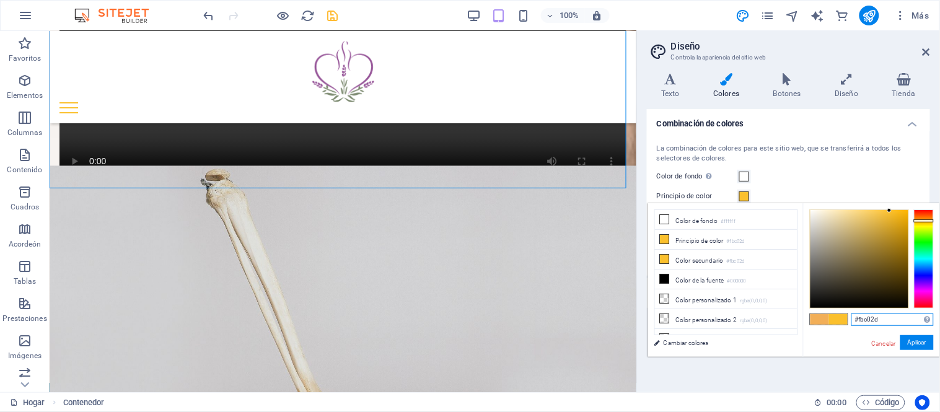
drag, startPoint x: 851, startPoint y: 317, endPoint x: 931, endPoint y: 324, distance: 80.9
click at [931, 324] on input "#fbc02d" at bounding box center [892, 320] width 82 height 12
paste input "7d7d7"
type input "#7d7d7d"
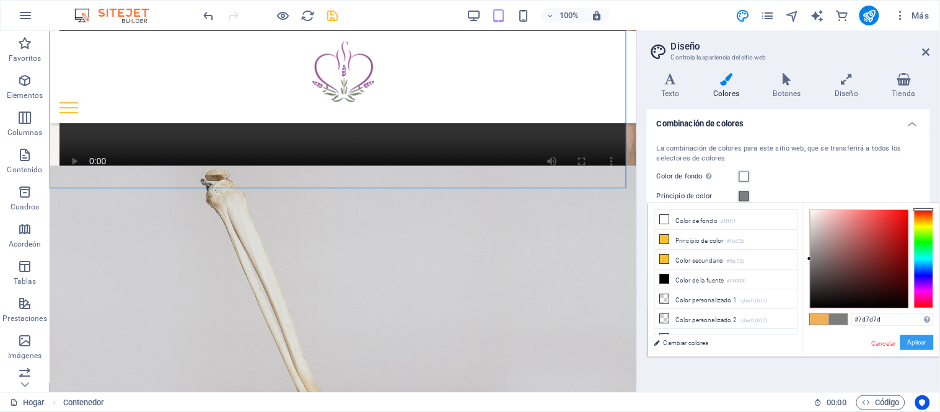
click at [911, 341] on font "Aplicar" at bounding box center [917, 342] width 19 height 7
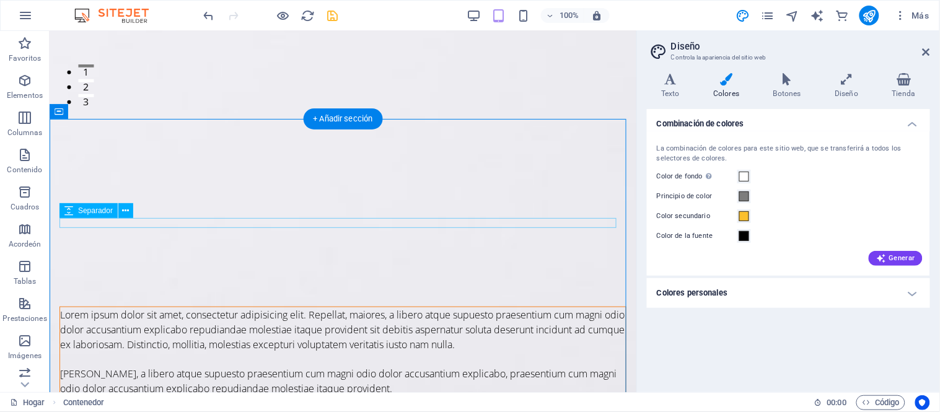
scroll to position [0, 0]
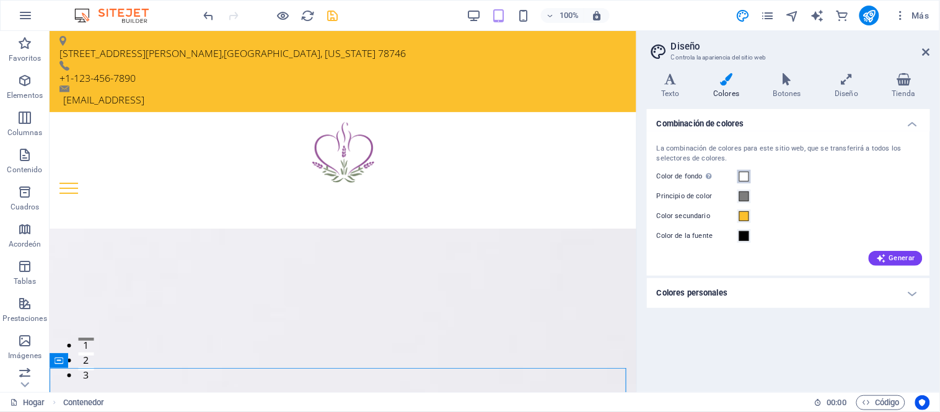
click at [746, 175] on span at bounding box center [744, 177] width 10 height 10
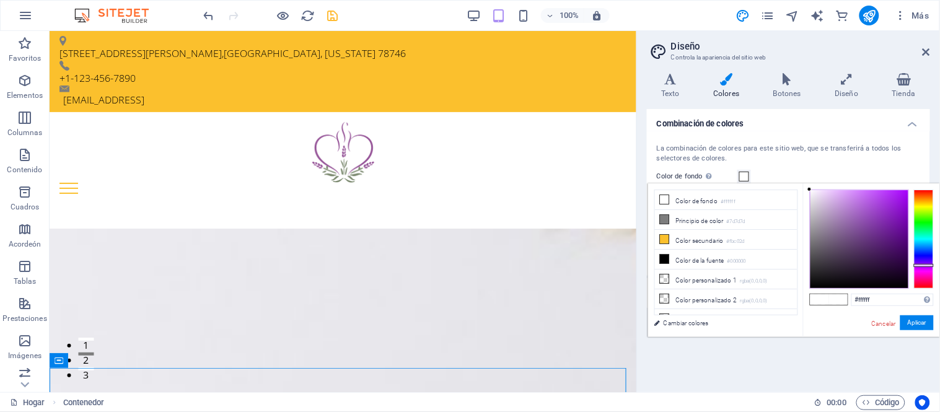
click at [922, 265] on div at bounding box center [924, 239] width 20 height 99
click at [886, 218] on div at bounding box center [859, 239] width 98 height 98
click at [880, 217] on div at bounding box center [859, 239] width 98 height 98
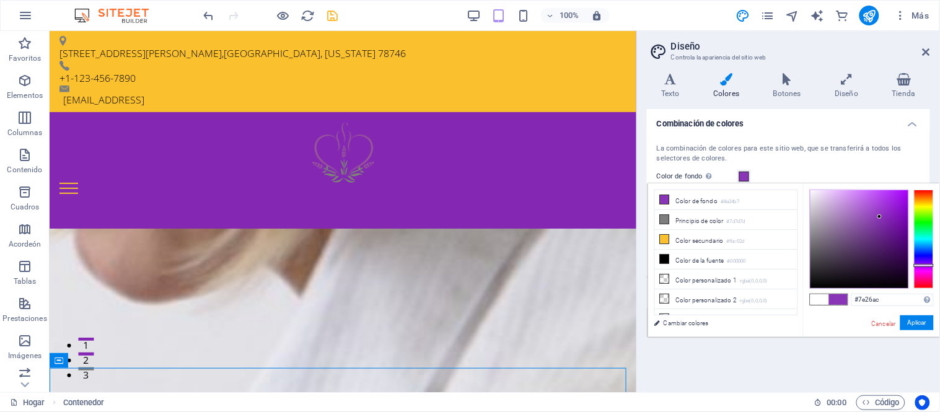
click at [886, 221] on div at bounding box center [859, 239] width 98 height 98
click at [887, 232] on div at bounding box center [859, 239] width 98 height 98
click at [841, 259] on div at bounding box center [859, 239] width 98 height 98
click at [827, 244] on div at bounding box center [859, 239] width 98 height 98
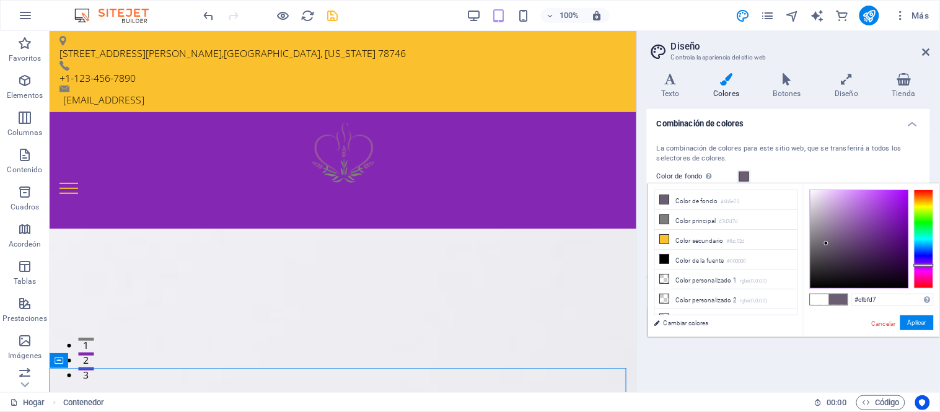
click at [821, 204] on div at bounding box center [859, 239] width 98 height 98
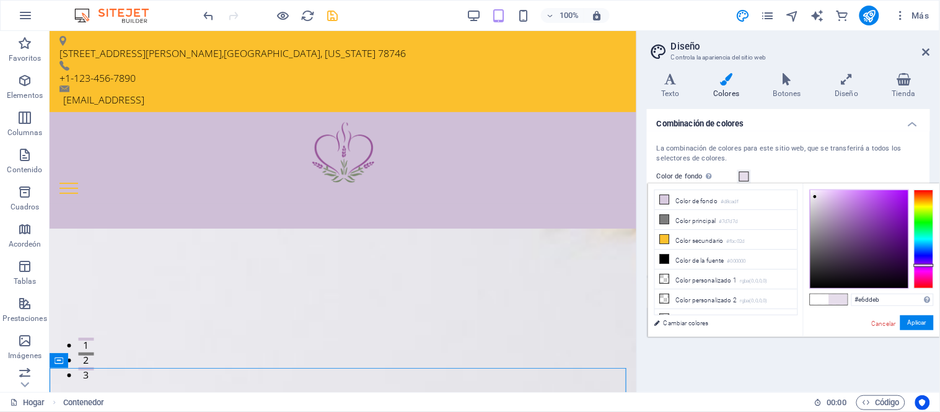
click at [815, 197] on div at bounding box center [815, 197] width 4 height 4
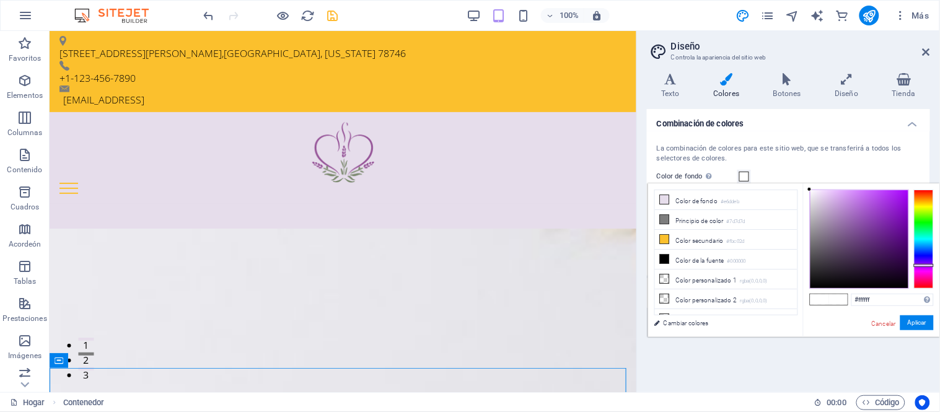
drag, startPoint x: 815, startPoint y: 197, endPoint x: 801, endPoint y: 180, distance: 22.4
click at [806, 184] on div "#ffffff Formatos soportados #0852ed rgb(8, 82, 237) rgba(8, 82, 237, 90%) hsv(2…" at bounding box center [871, 350] width 137 height 334
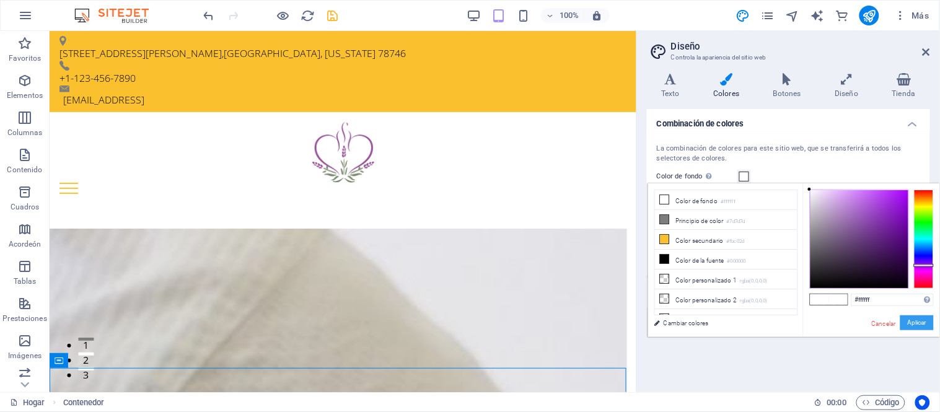
click at [914, 320] on font "Aplicar" at bounding box center [917, 322] width 19 height 7
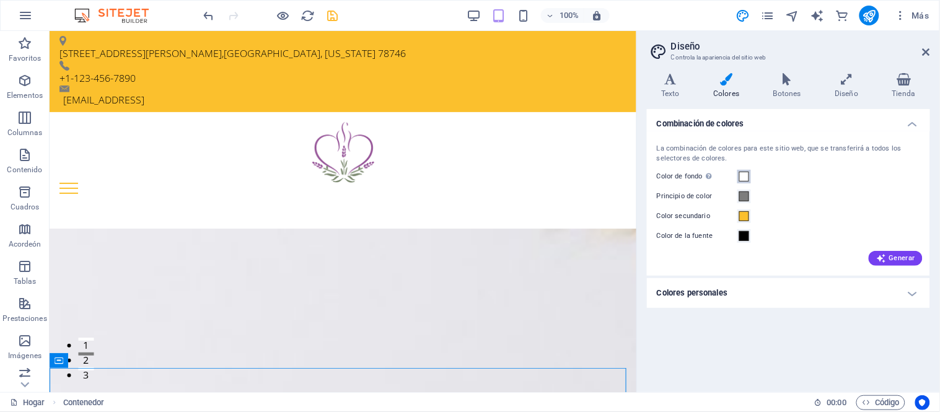
click at [746, 177] on span at bounding box center [744, 177] width 10 height 10
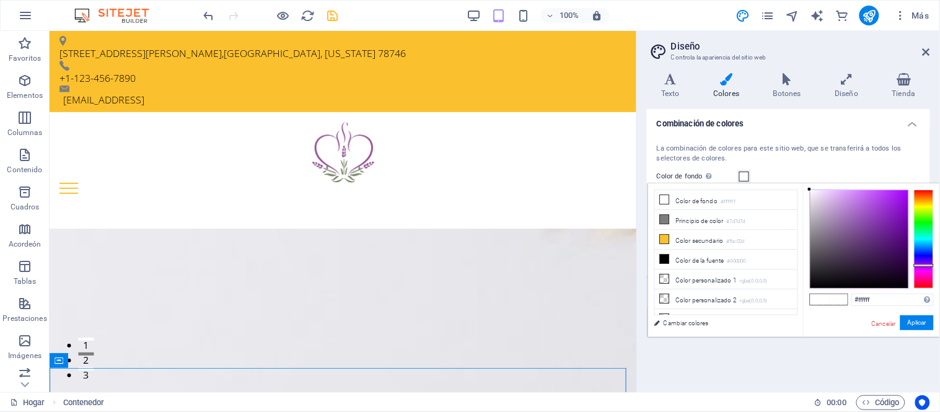
click at [746, 177] on span at bounding box center [744, 177] width 10 height 10
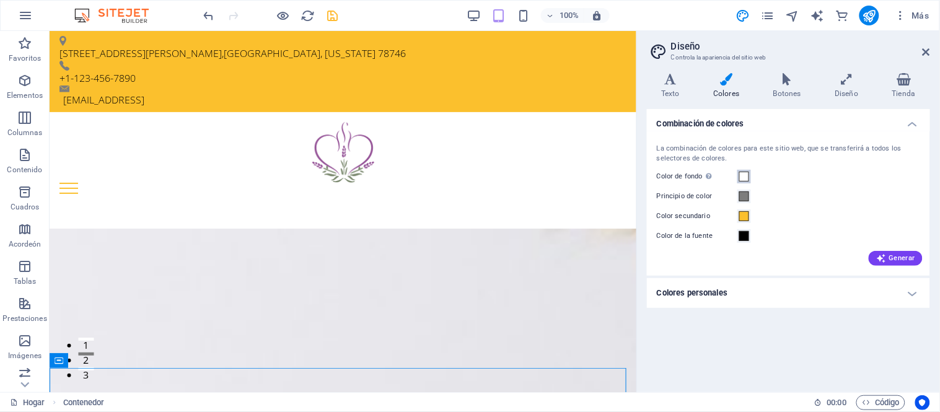
click at [746, 177] on span at bounding box center [744, 177] width 10 height 10
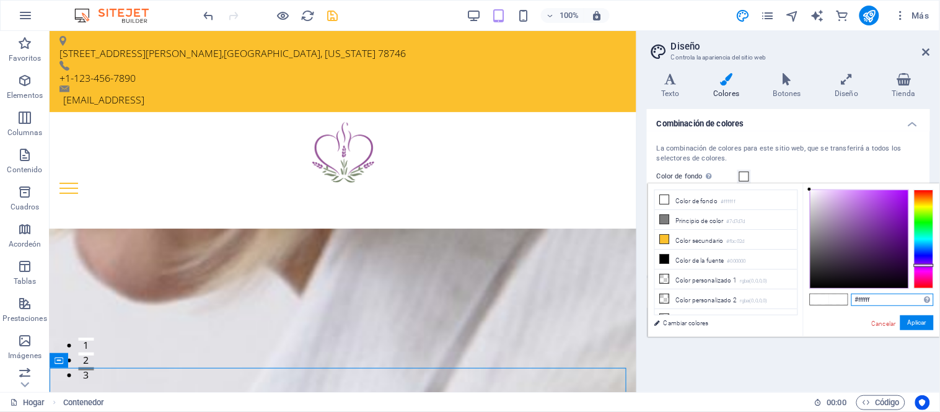
drag, startPoint x: 877, startPoint y: 297, endPoint x: 800, endPoint y: 297, distance: 76.8
click at [800, 297] on div "menos Color de fondo #ffffff Principio de color #7d7d7d Color secundario #fbc02…" at bounding box center [794, 260] width 292 height 154
paste input "7D8A6F"
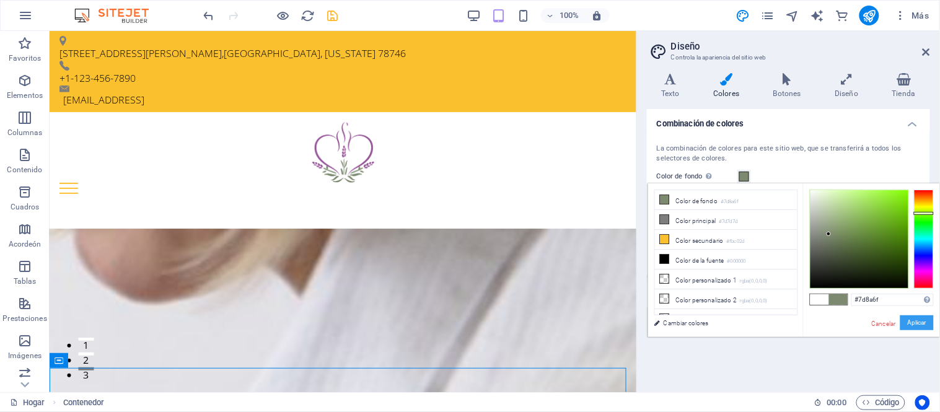
click at [916, 324] on font "Aplicar" at bounding box center [917, 322] width 19 height 7
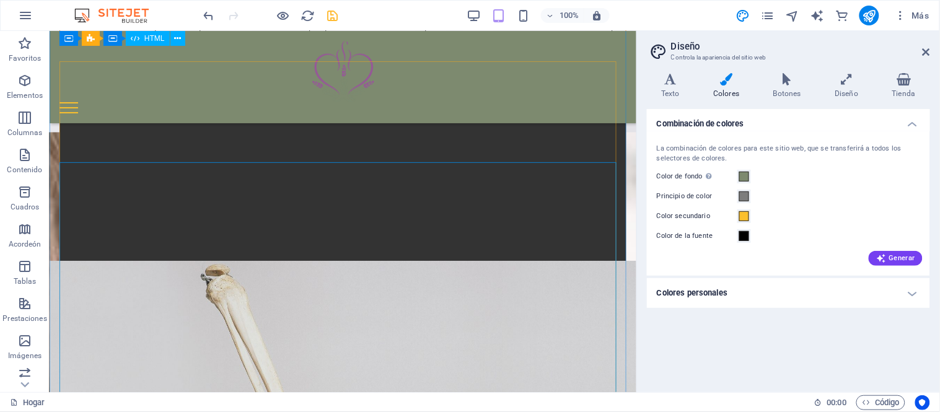
scroll to position [413, 0]
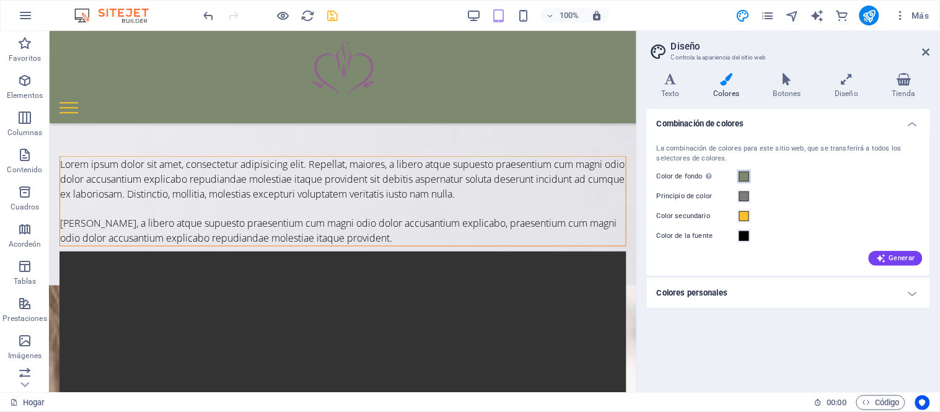
click at [748, 178] on span at bounding box center [744, 177] width 10 height 10
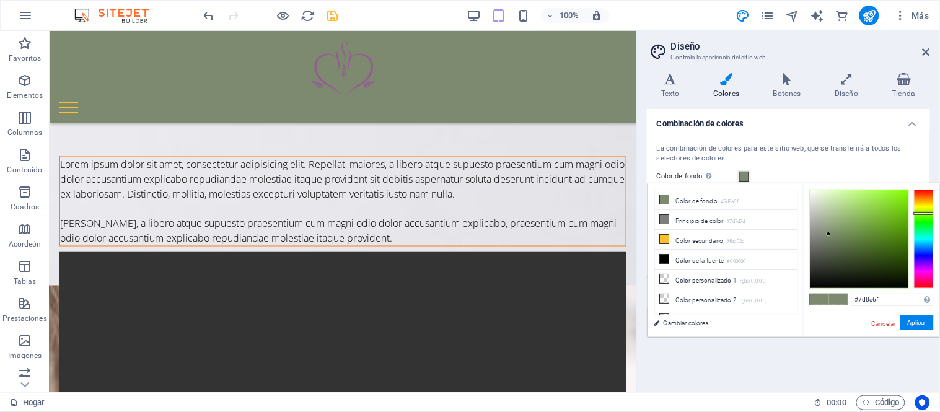
type input "#eaf1e2"
click at [816, 195] on div at bounding box center [859, 239] width 98 height 98
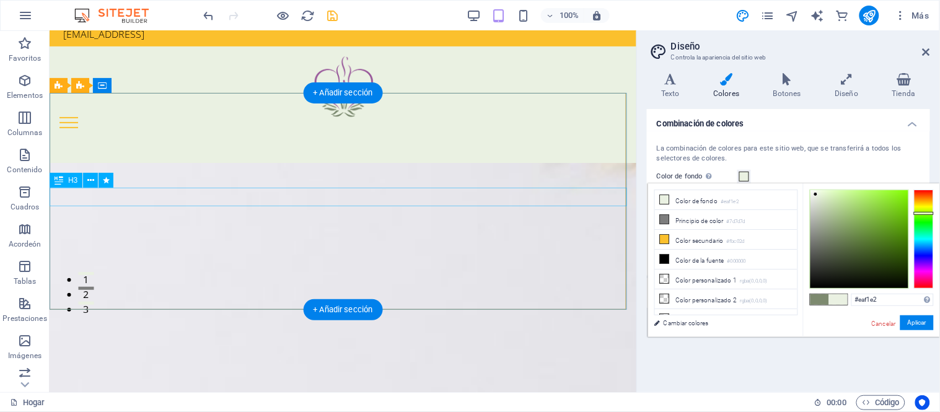
scroll to position [0, 0]
